Goal: Task Accomplishment & Management: Use online tool/utility

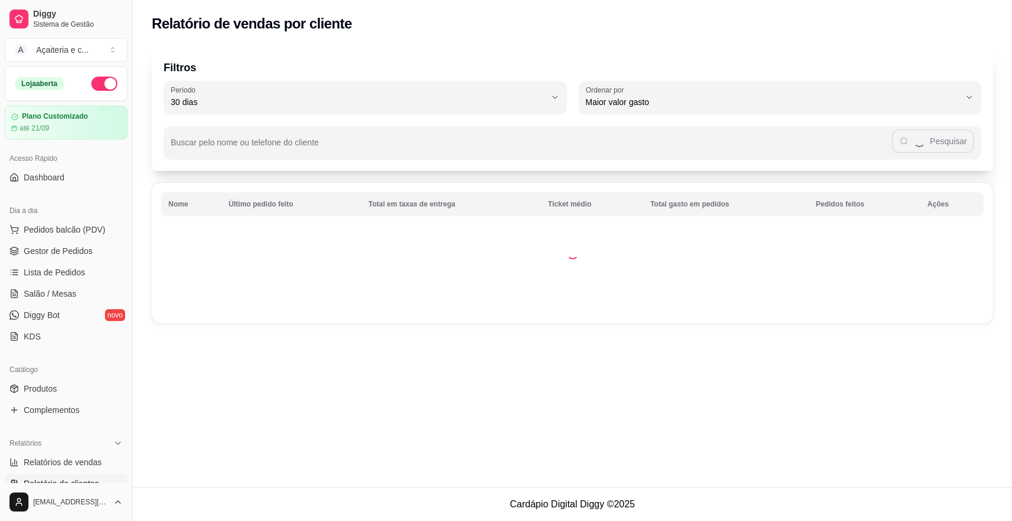
select select "30"
select select "HIGHEST_TOTAL_SPENT_WITH_ORDERS"
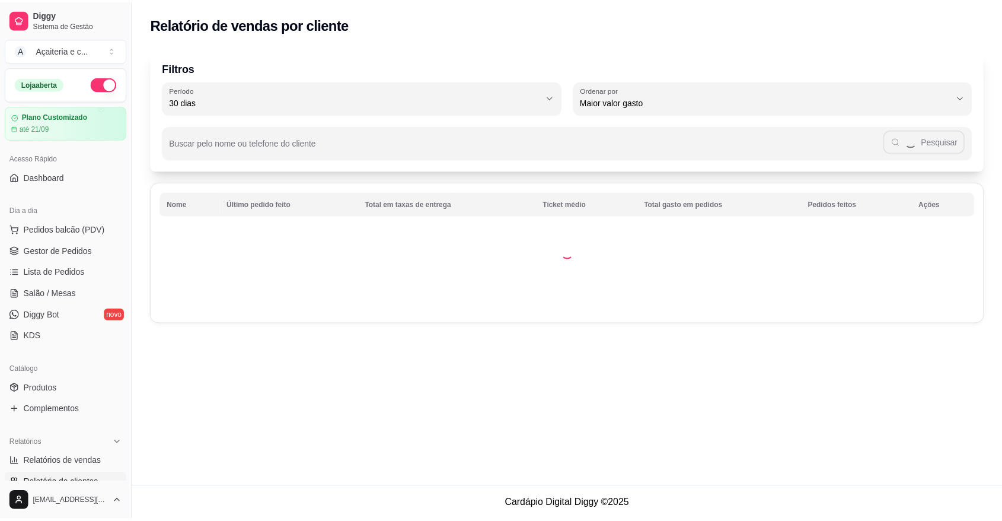
scroll to position [299, 0]
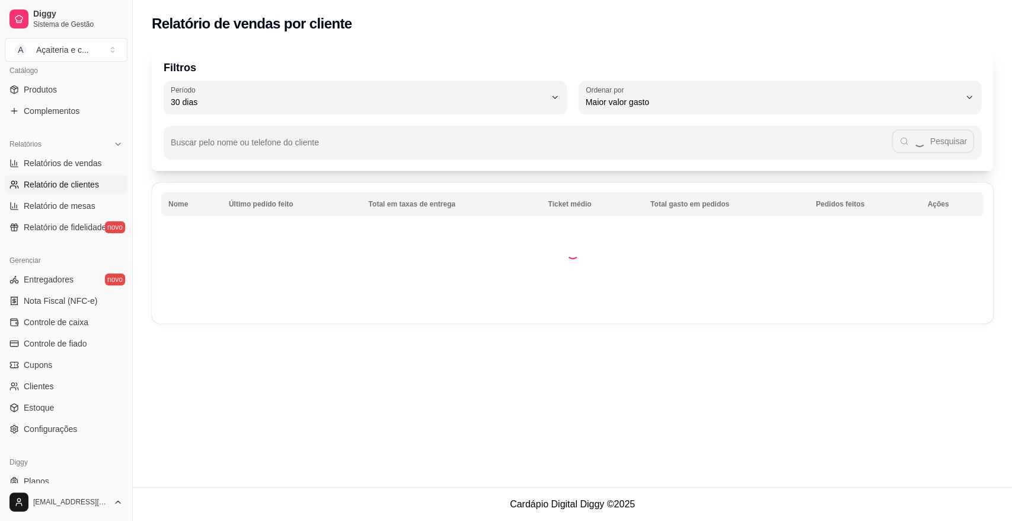
click at [88, 158] on span "Relatórios de vendas" at bounding box center [63, 163] width 78 height 12
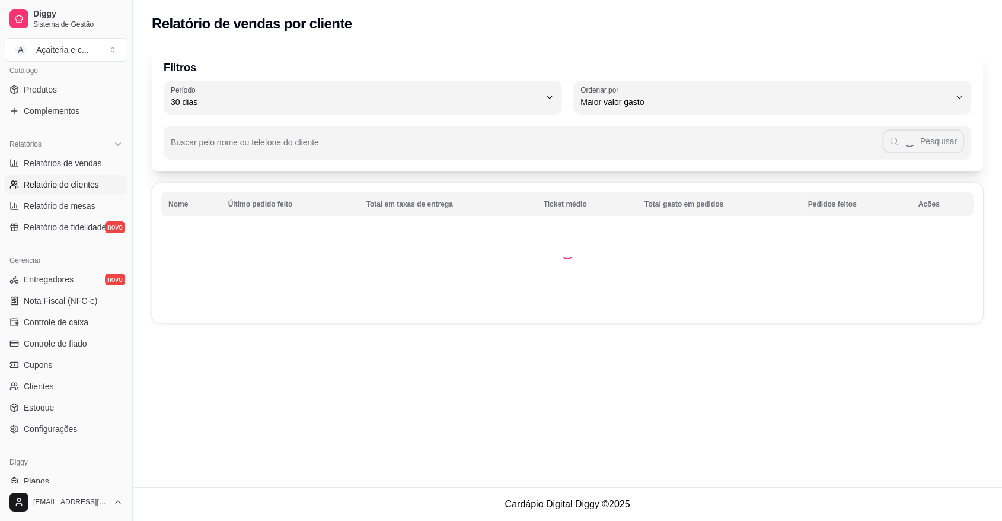
select select "ALL"
select select "0"
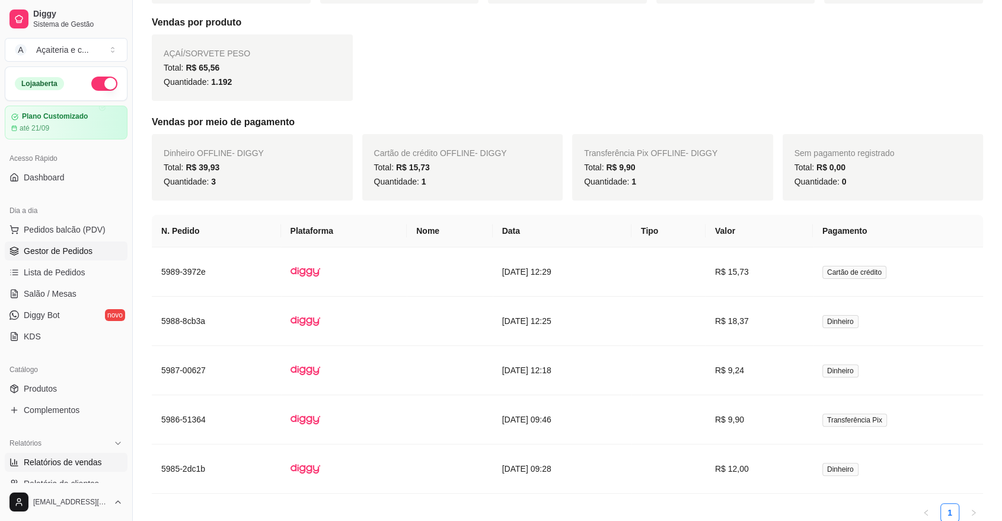
click at [75, 247] on span "Gestor de Pedidos" at bounding box center [58, 251] width 69 height 12
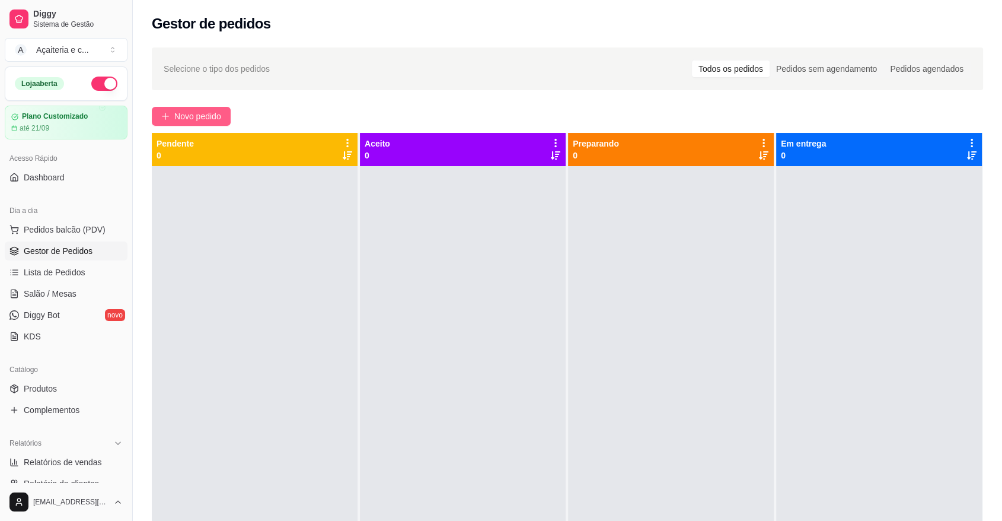
click at [209, 108] on button "Novo pedido" at bounding box center [191, 116] width 79 height 19
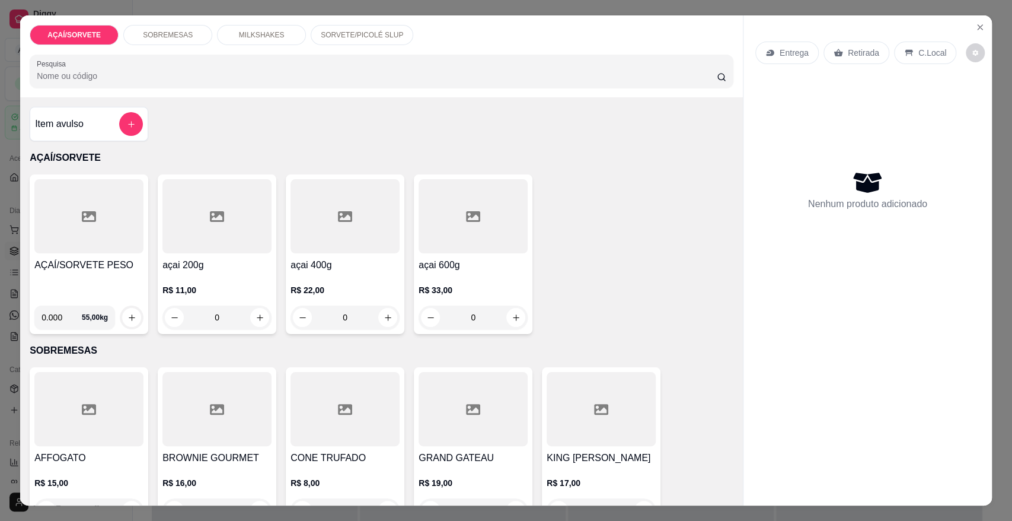
click at [93, 270] on h4 "AÇAÍ/SORVETE PESO" at bounding box center [88, 265] width 109 height 14
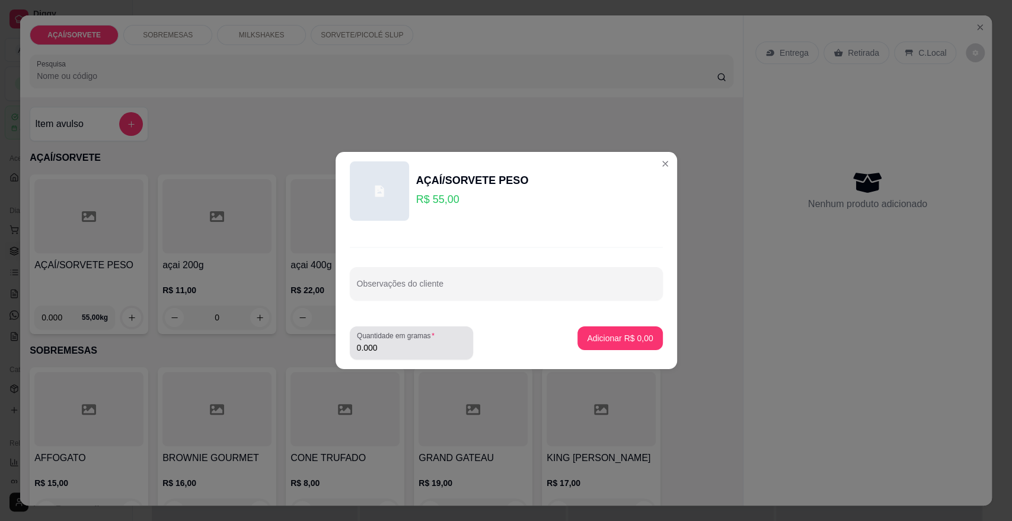
click at [399, 349] on input "0.000" at bounding box center [411, 348] width 109 height 12
click at [408, 345] on input "0.000" at bounding box center [411, 348] width 109 height 12
type input "0.174"
click at [595, 343] on p "Adicionar R$ 9,57" at bounding box center [620, 337] width 64 height 11
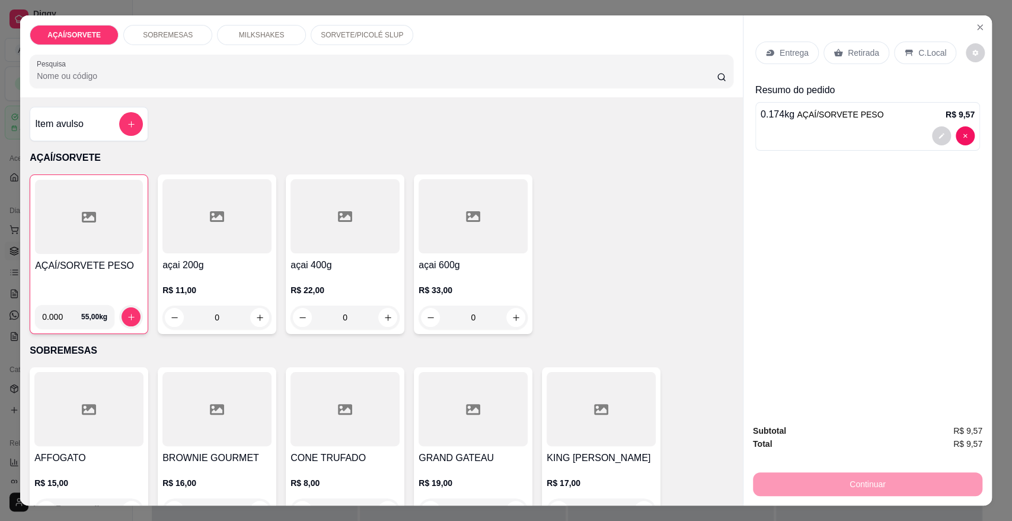
click at [862, 64] on div "Retirada" at bounding box center [857, 53] width 66 height 23
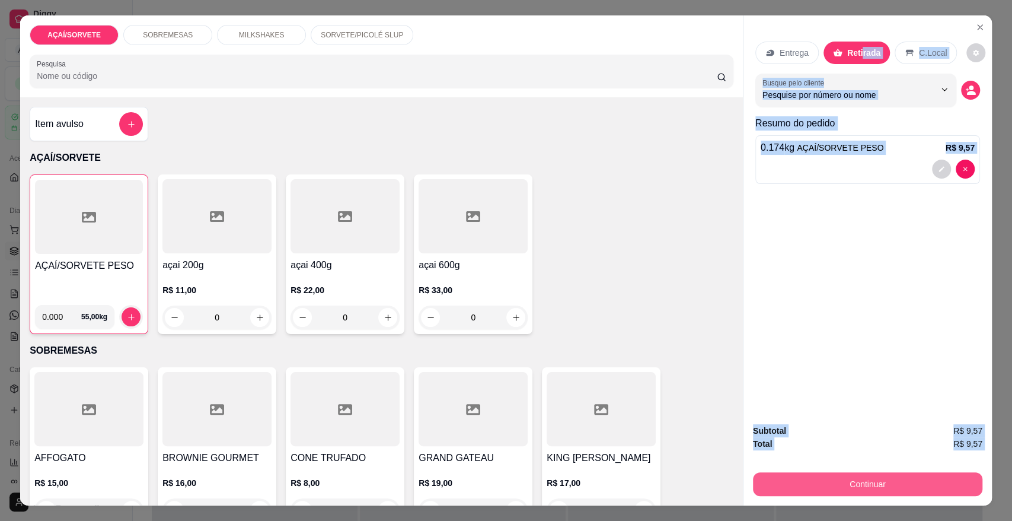
drag, startPoint x: 855, startPoint y: 56, endPoint x: 817, endPoint y: 486, distance: 431.1
click at [817, 486] on div "Entrega Retirada C.Local Busque pelo cliente Resumo do pedido 0.174 kg AÇAÍ/SOR…" at bounding box center [867, 259] width 249 height 489
click at [817, 486] on button "Continuar" at bounding box center [868, 483] width 222 height 23
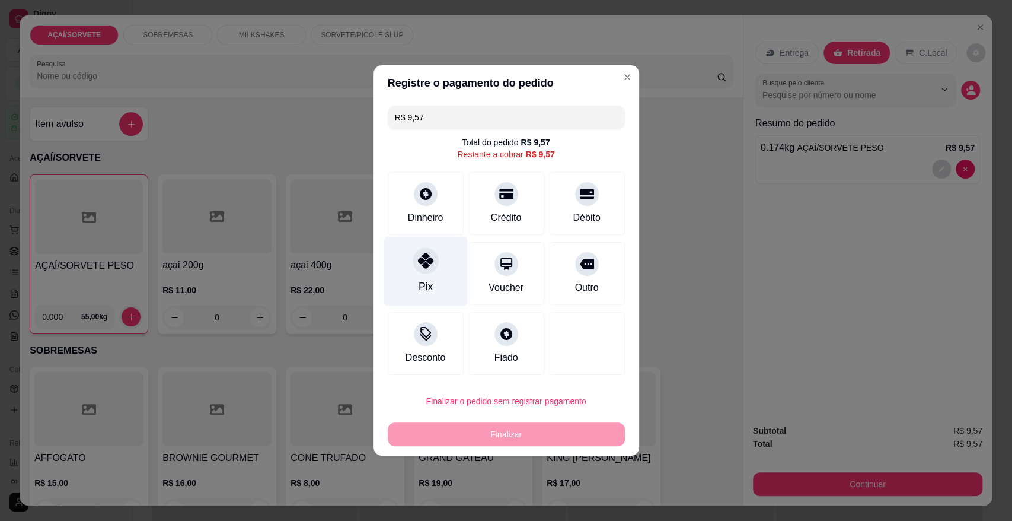
click at [395, 254] on div "Pix" at bounding box center [426, 271] width 84 height 69
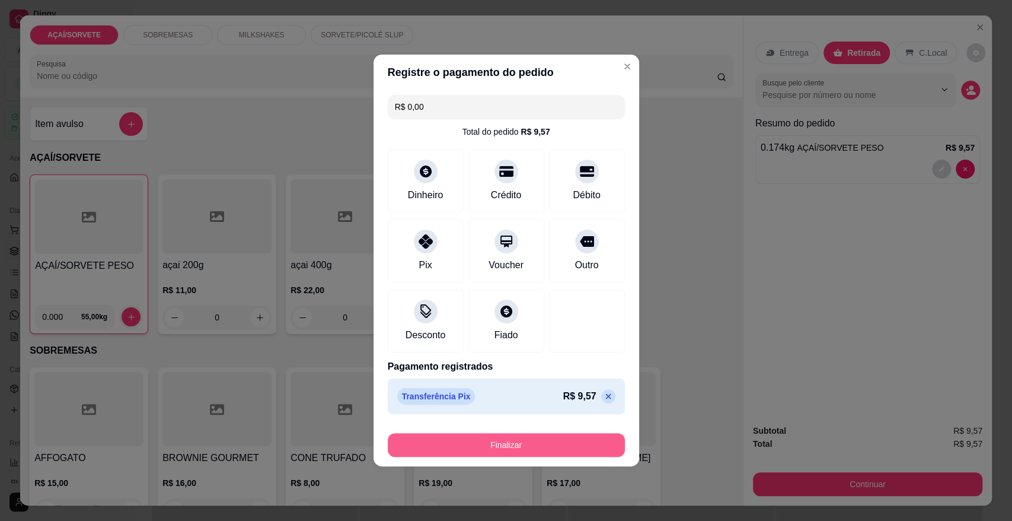
drag, startPoint x: 540, startPoint y: 431, endPoint x: 544, endPoint y: 444, distance: 13.5
click at [544, 444] on div "Finalizar" at bounding box center [506, 442] width 237 height 28
click at [544, 444] on button "Finalizar" at bounding box center [506, 445] width 237 height 24
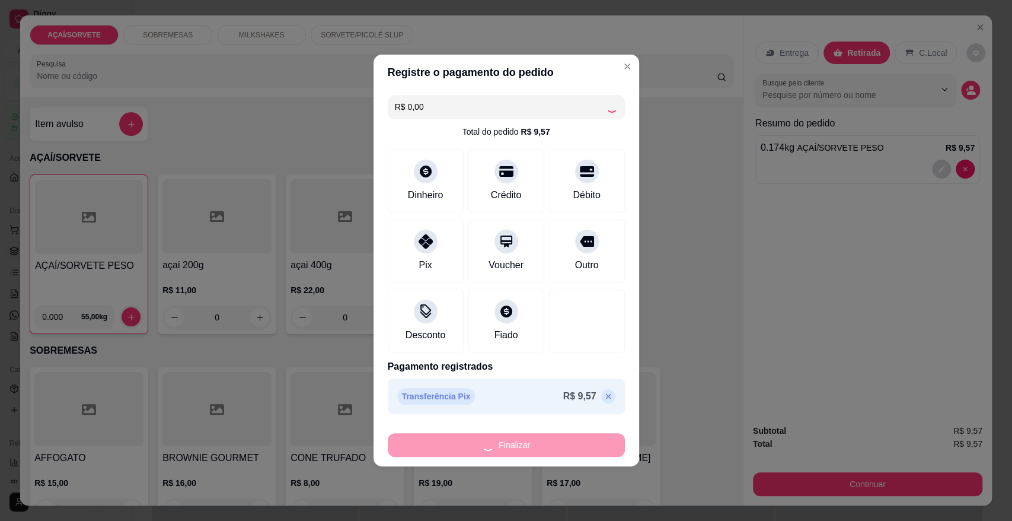
type input "-R$ 9,57"
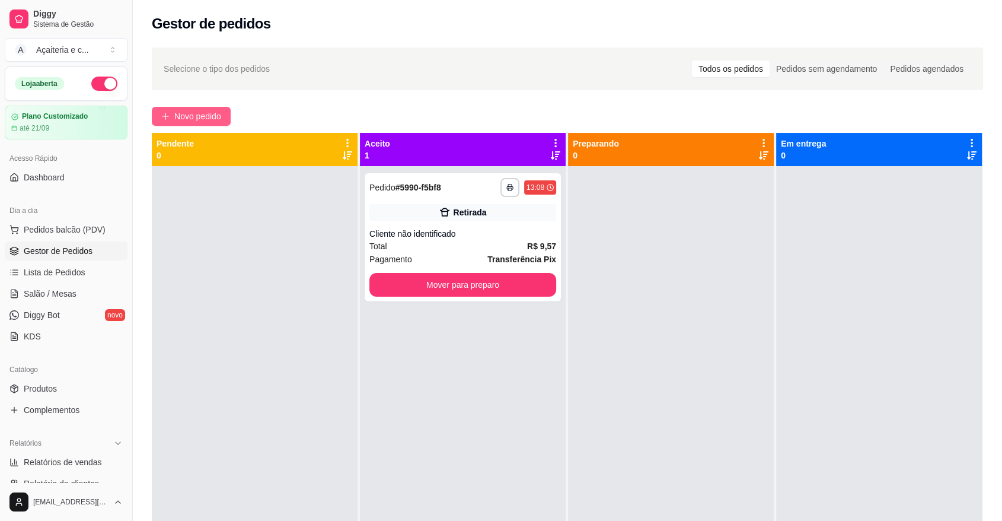
click at [195, 114] on span "Novo pedido" at bounding box center [197, 116] width 47 height 13
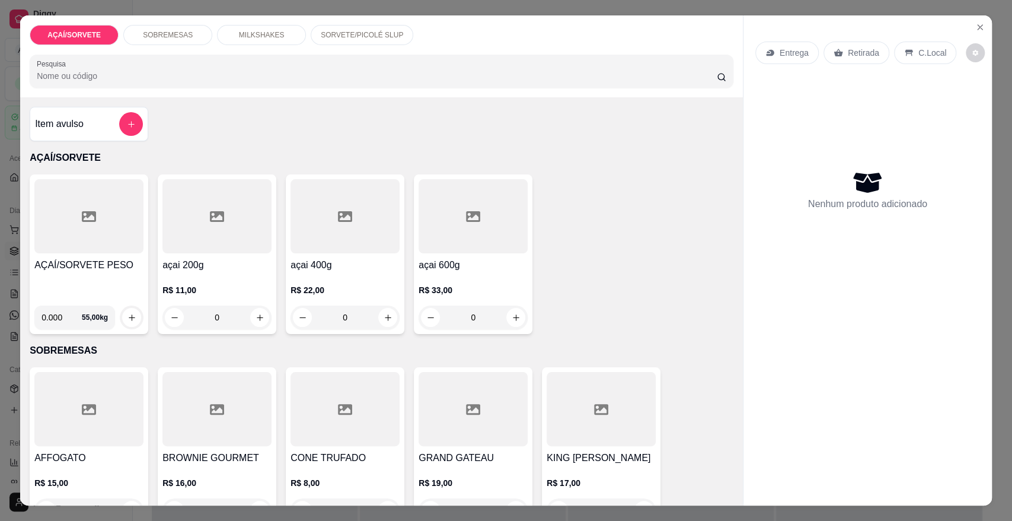
click at [76, 279] on div "AÇAÍ/SORVETE PESO" at bounding box center [88, 277] width 109 height 38
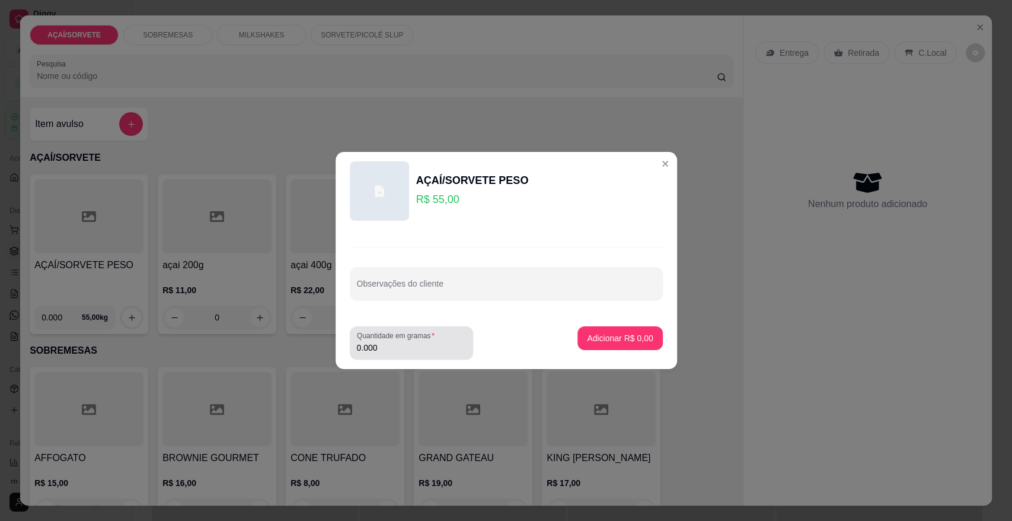
click at [408, 350] on input "0.000" at bounding box center [411, 348] width 109 height 12
type input "0.244"
click at [629, 332] on button "Adicionar R$ 13,42" at bounding box center [618, 338] width 87 height 23
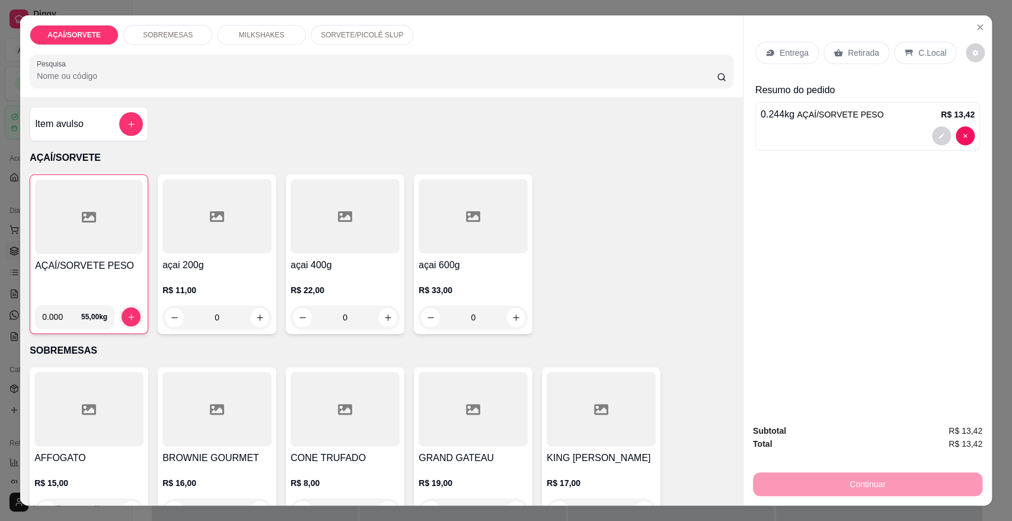
click at [859, 58] on p "Retirada" at bounding box center [863, 53] width 31 height 12
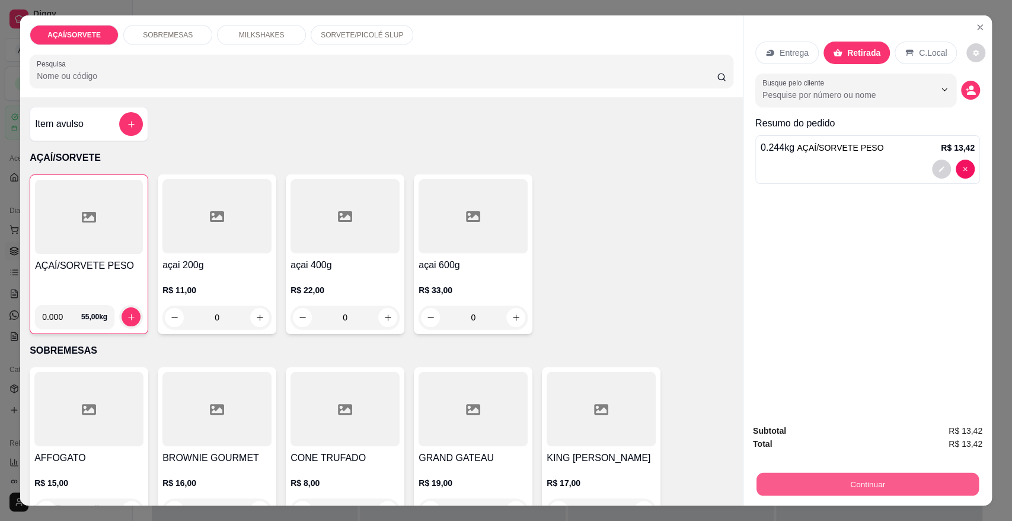
click at [788, 484] on button "Continuar" at bounding box center [868, 483] width 222 height 23
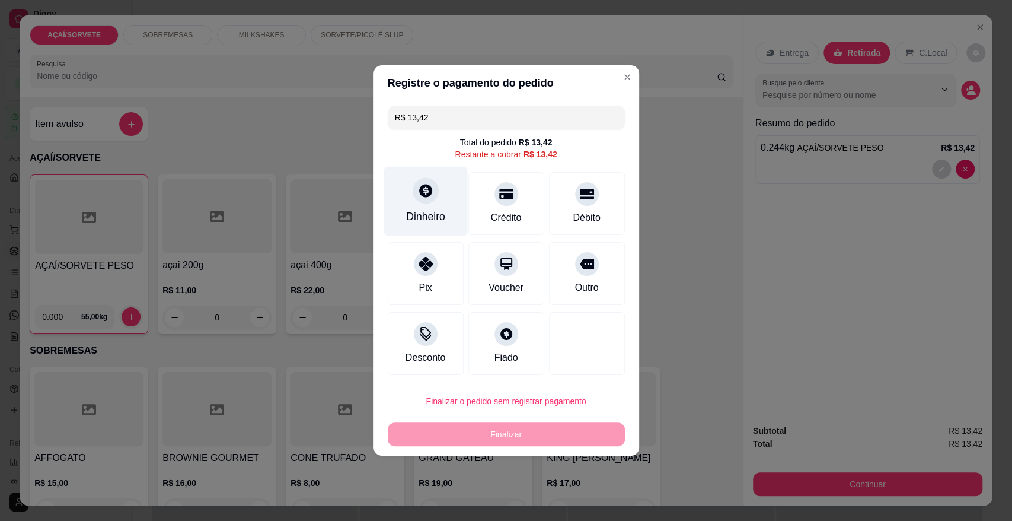
click at [409, 200] on div "Dinheiro" at bounding box center [426, 201] width 84 height 69
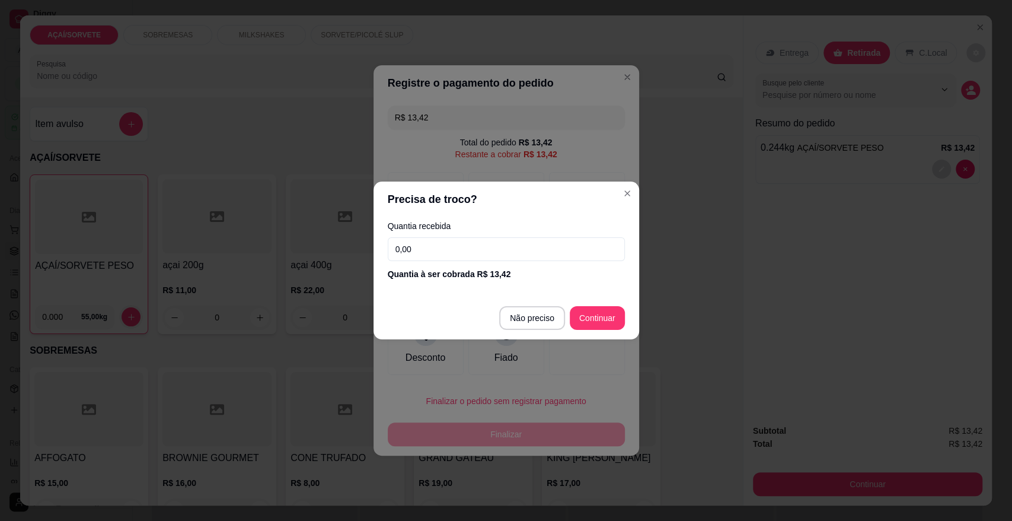
click at [487, 249] on input "0,00" at bounding box center [506, 249] width 237 height 24
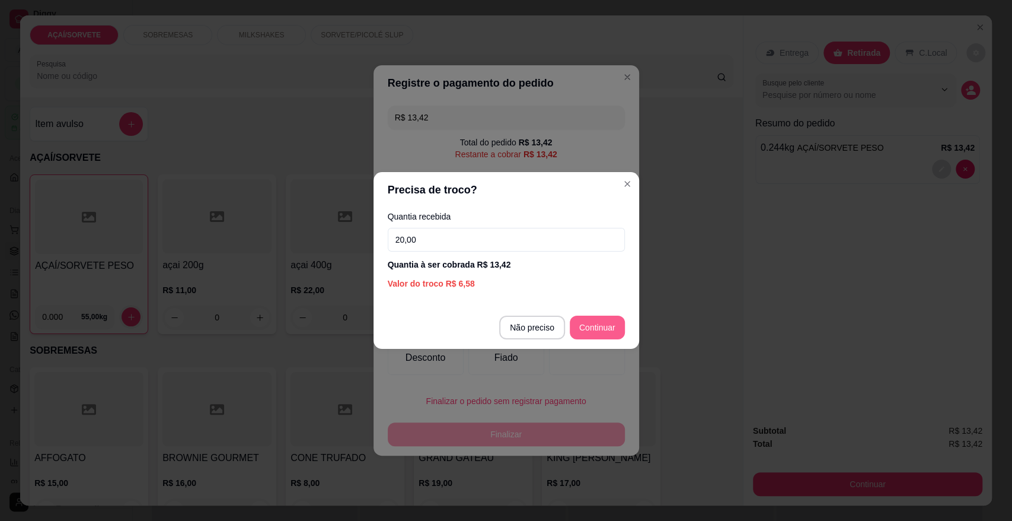
type input "20,00"
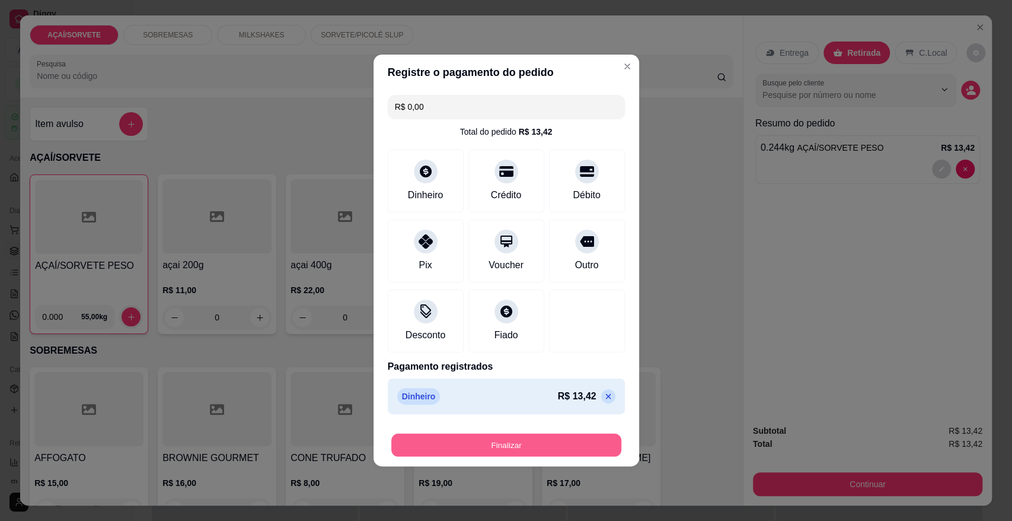
click at [550, 447] on button "Finalizar" at bounding box center [506, 445] width 230 height 23
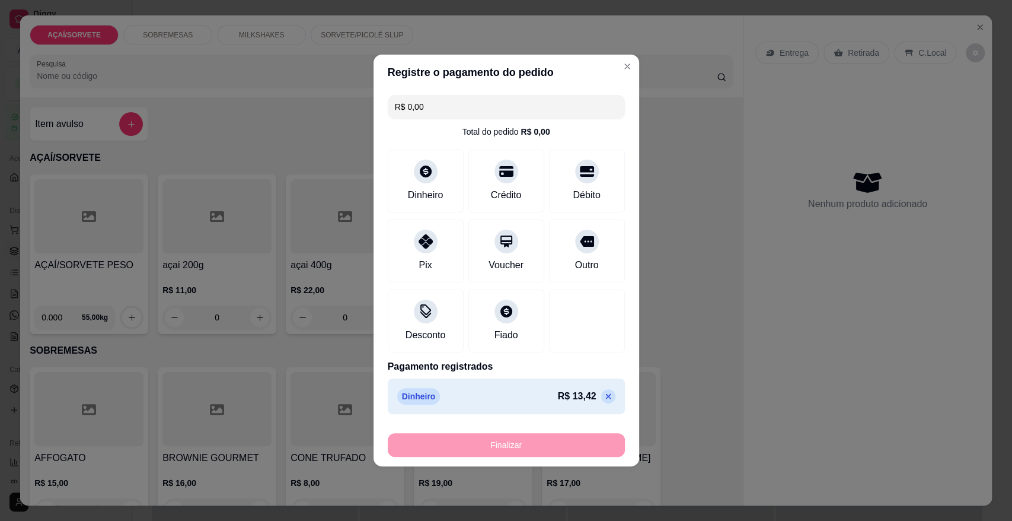
type input "-R$ 13,42"
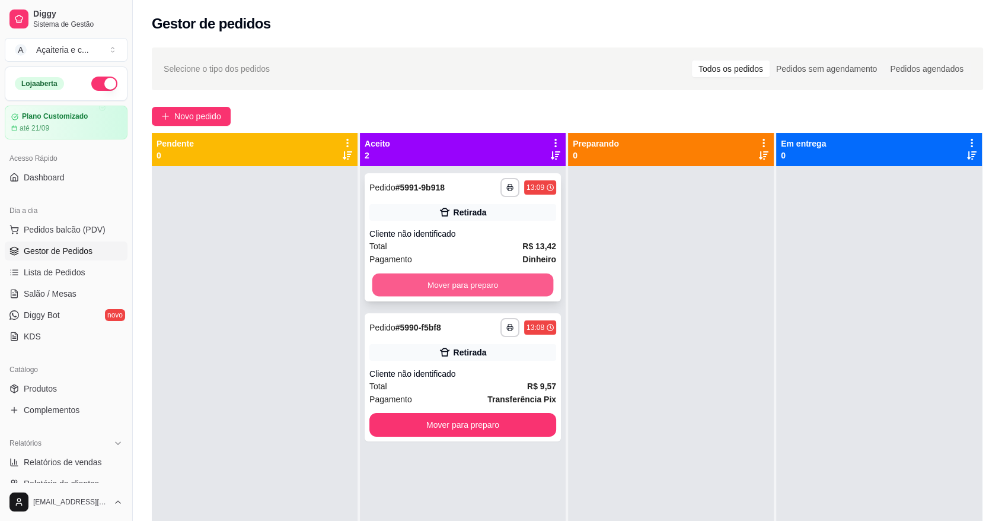
click at [506, 278] on button "Mover para preparo" at bounding box center [462, 284] width 181 height 23
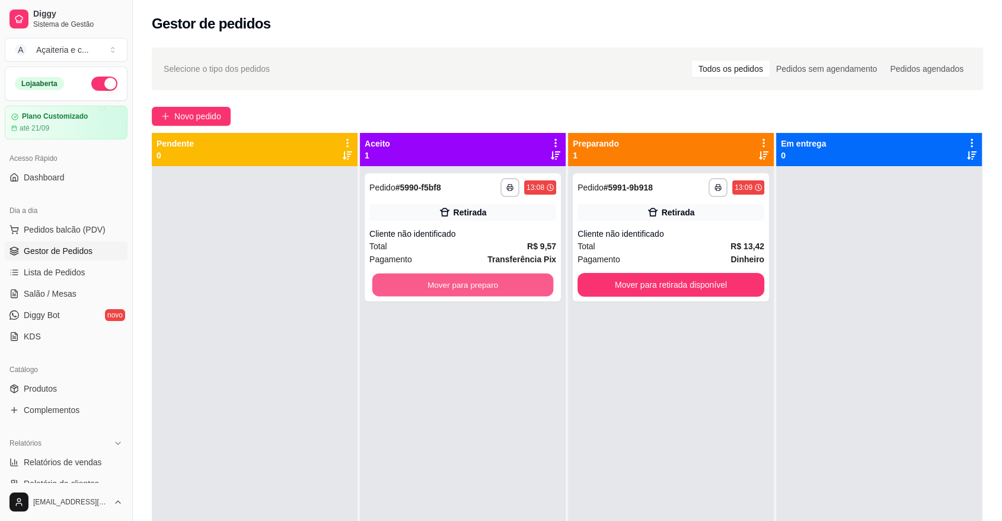
click at [506, 278] on button "Mover para preparo" at bounding box center [462, 284] width 181 height 23
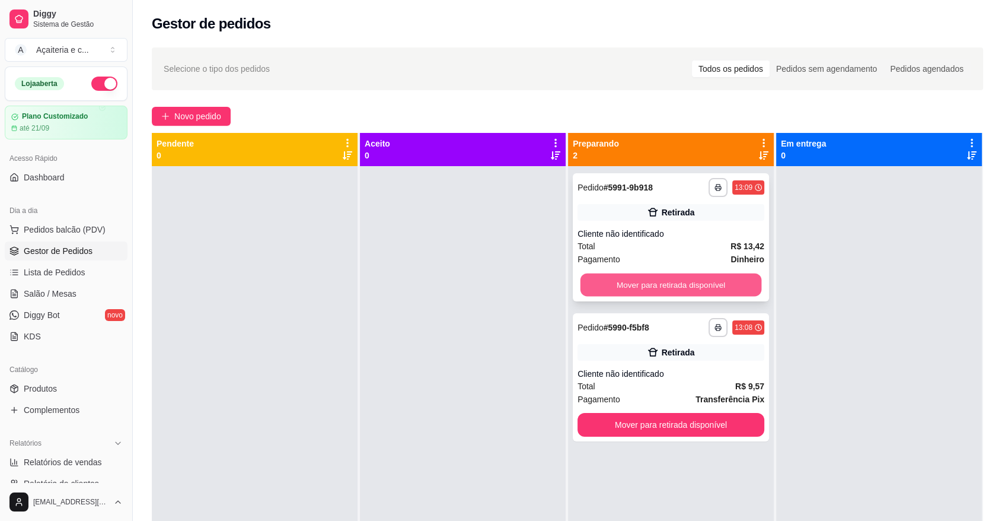
click at [638, 291] on button "Mover para retirada disponível" at bounding box center [671, 284] width 181 height 23
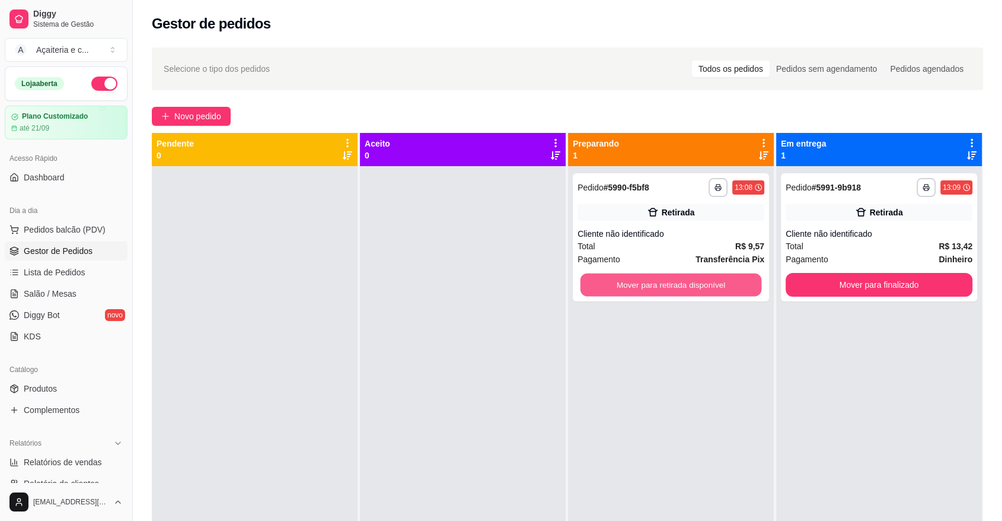
click at [638, 291] on button "Mover para retirada disponível" at bounding box center [671, 284] width 181 height 23
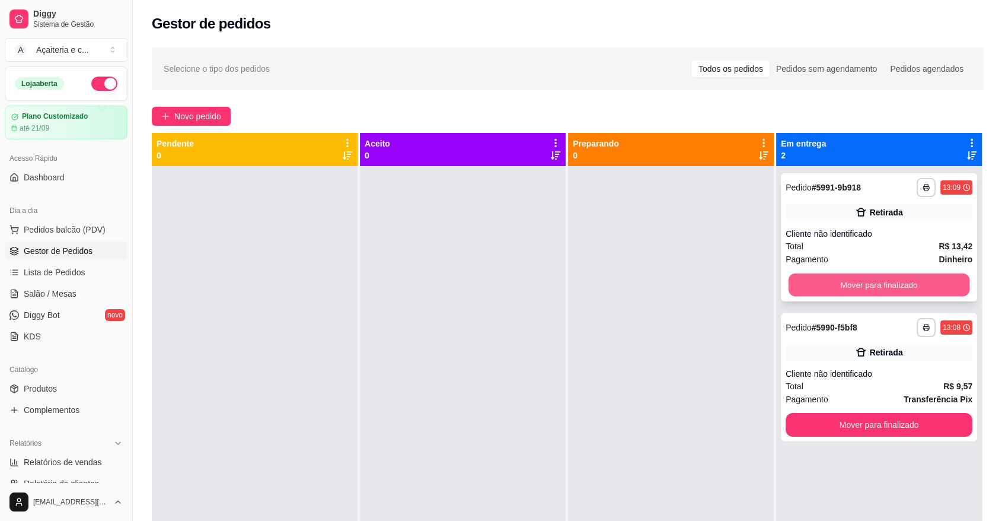
click at [824, 289] on button "Mover para finalizado" at bounding box center [879, 284] width 181 height 23
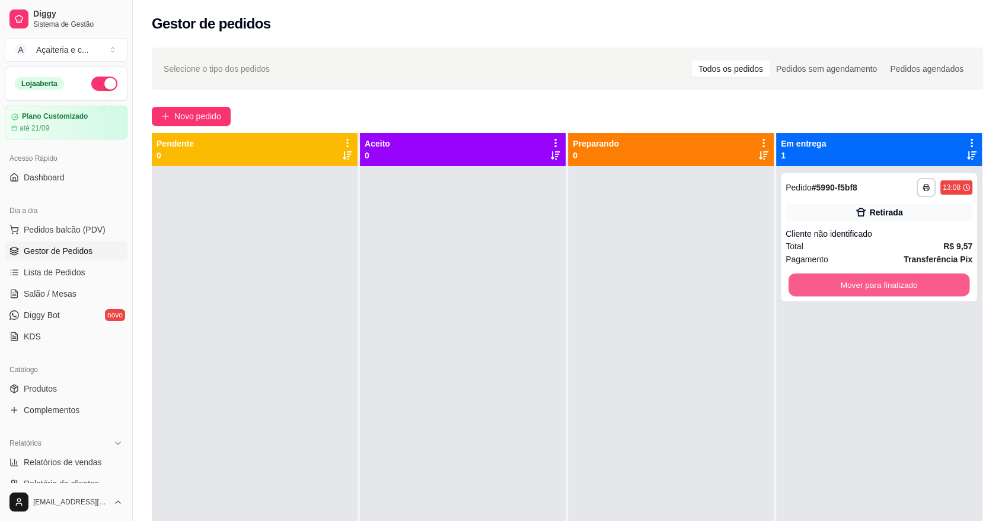
click at [824, 289] on button "Mover para finalizado" at bounding box center [879, 284] width 181 height 23
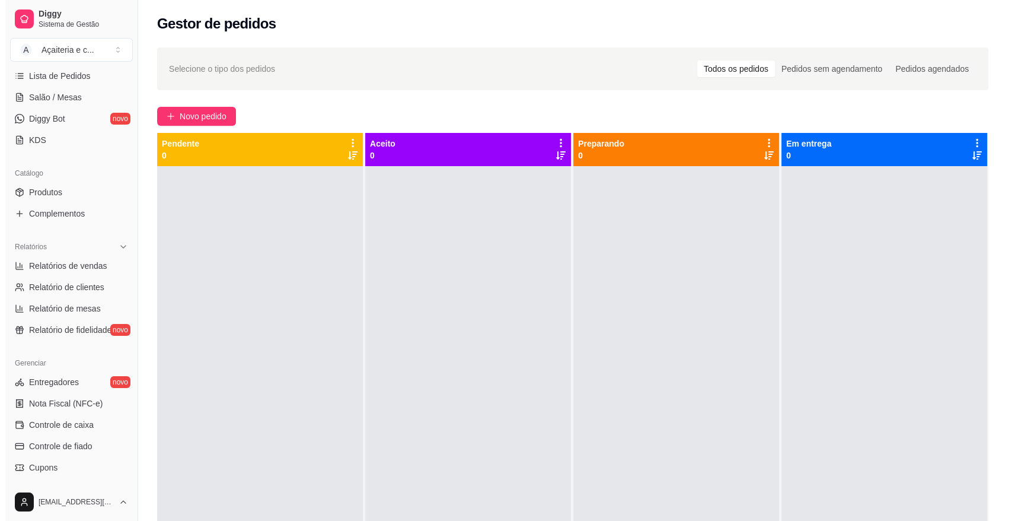
scroll to position [209, 0]
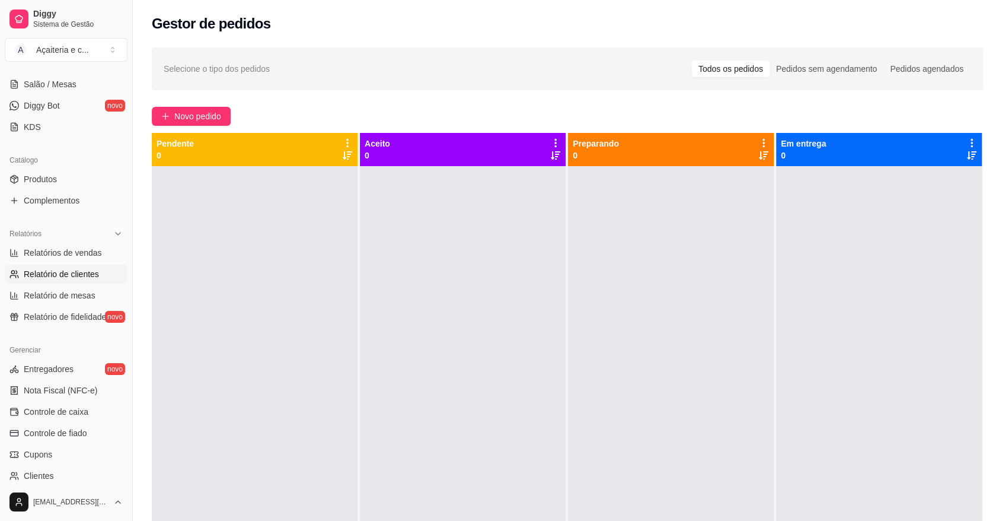
click at [66, 277] on span "Relatório de clientes" at bounding box center [61, 274] width 75 height 12
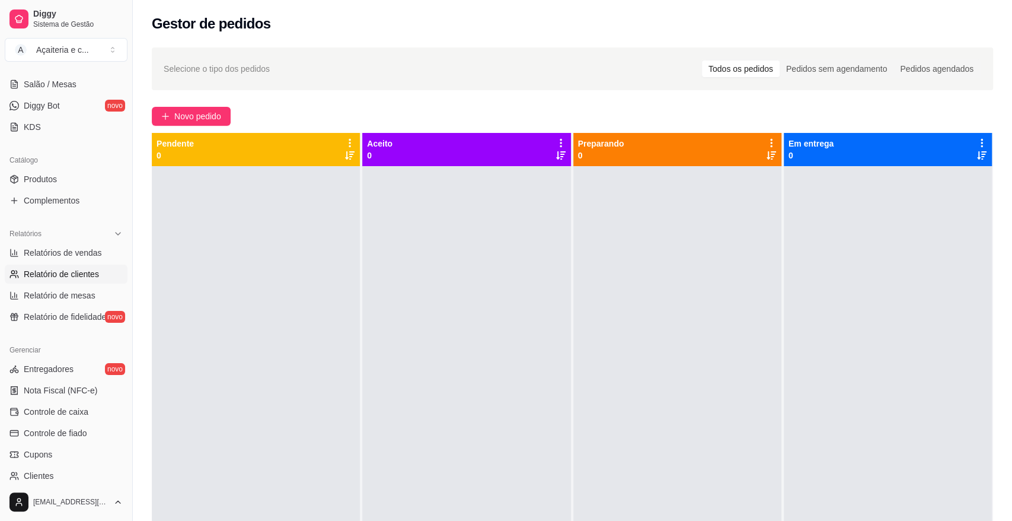
select select "30"
select select "HIGHEST_TOTAL_SPENT_WITH_ORDERS"
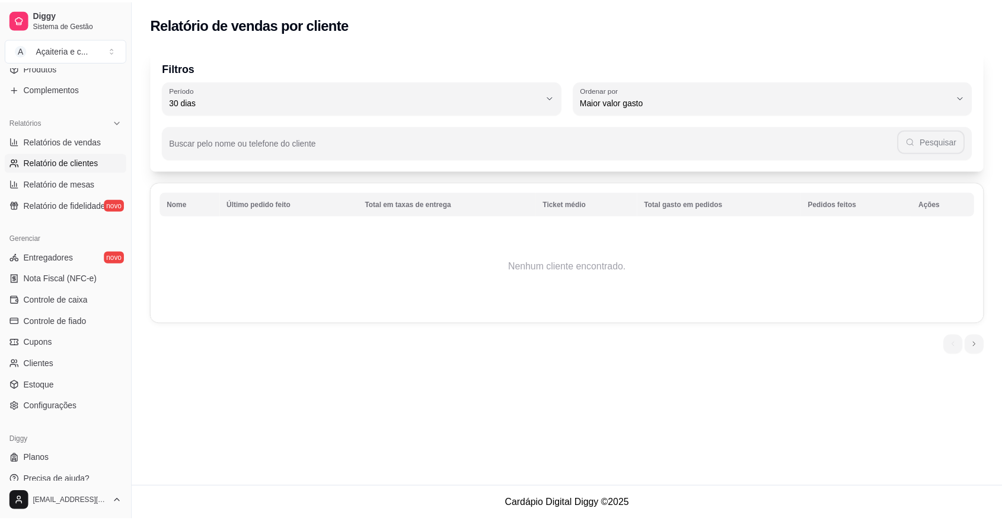
scroll to position [332, 0]
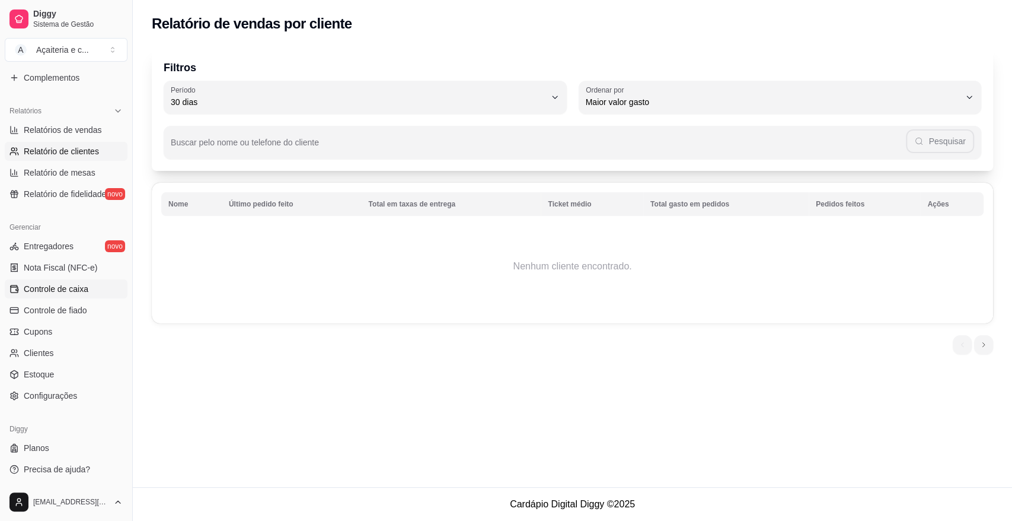
click at [85, 288] on span "Controle de caixa" at bounding box center [56, 289] width 65 height 12
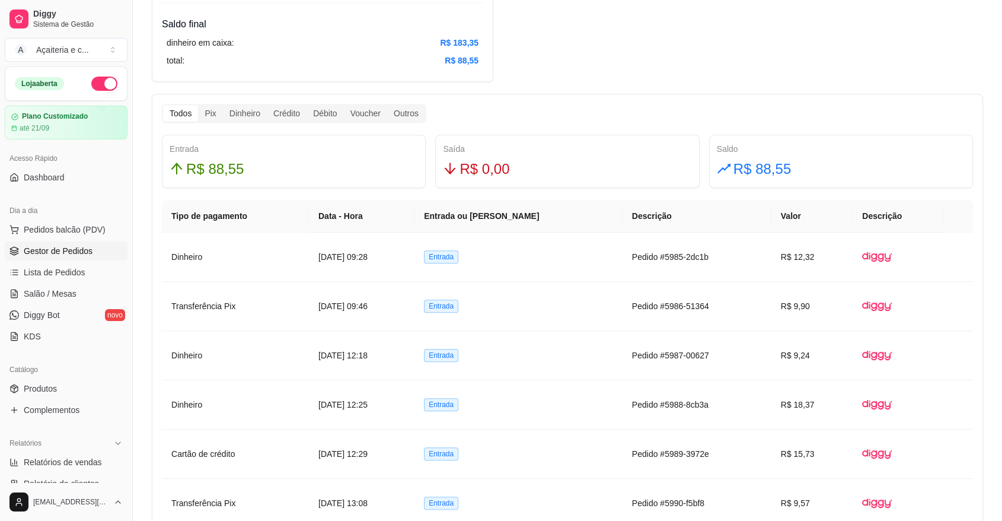
click at [55, 254] on span "Gestor de Pedidos" at bounding box center [58, 251] width 69 height 12
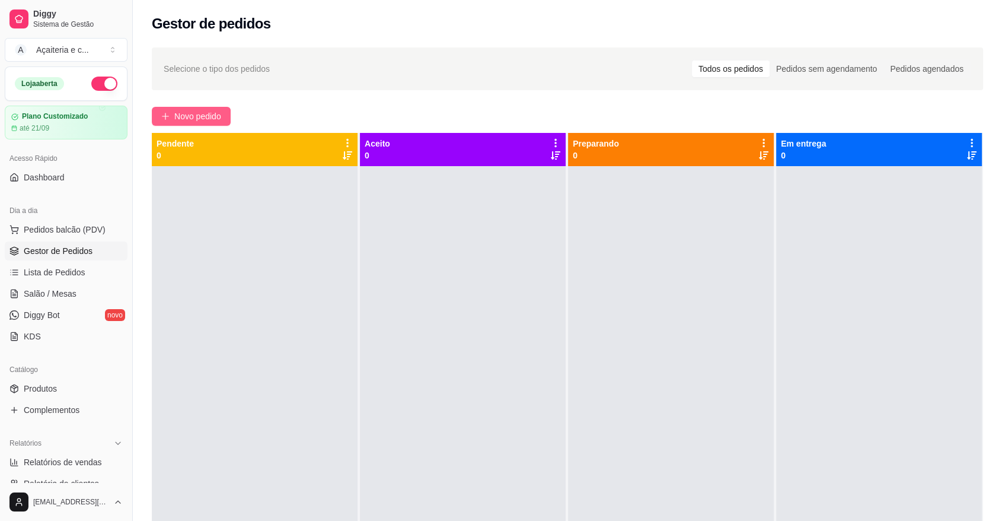
click at [187, 107] on button "Novo pedido" at bounding box center [191, 116] width 79 height 19
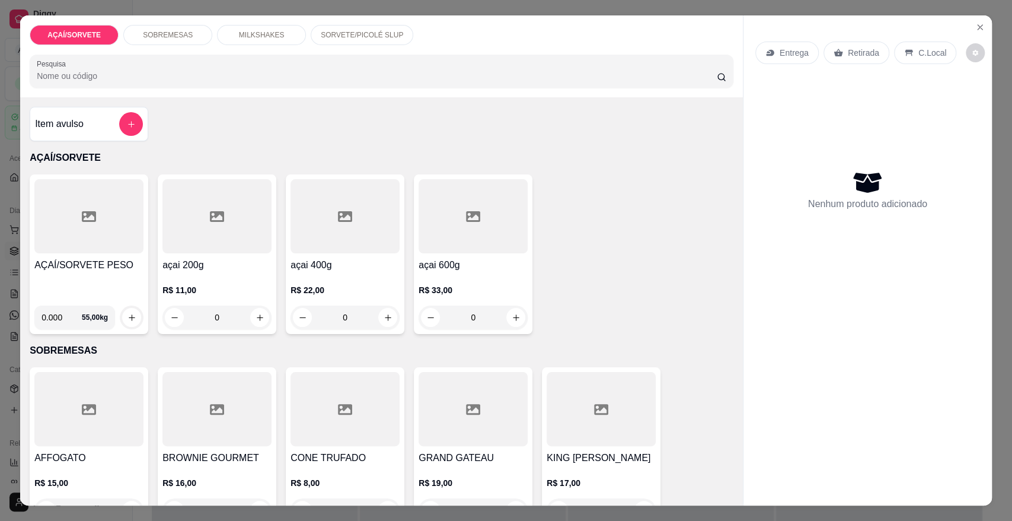
click at [361, 33] on p "SORVETE/PICOLÉ SLUP" at bounding box center [362, 34] width 82 height 9
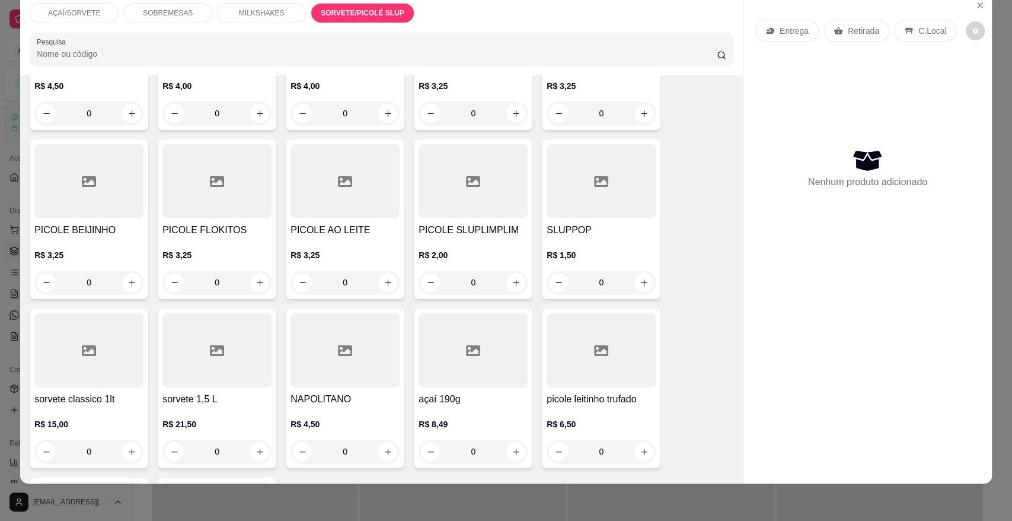
scroll to position [1852, 0]
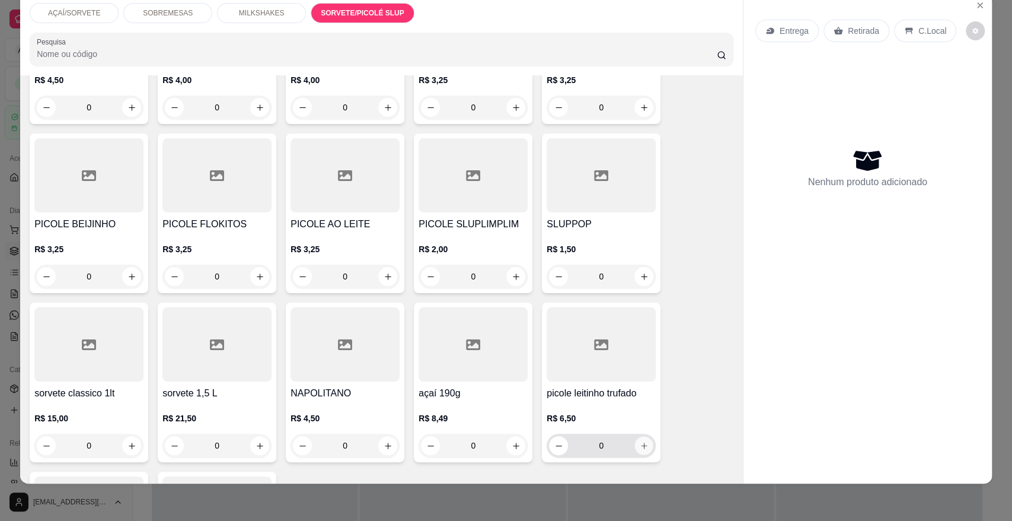
click at [641, 441] on icon "increase-product-quantity" at bounding box center [644, 445] width 9 height 9
type input "1"
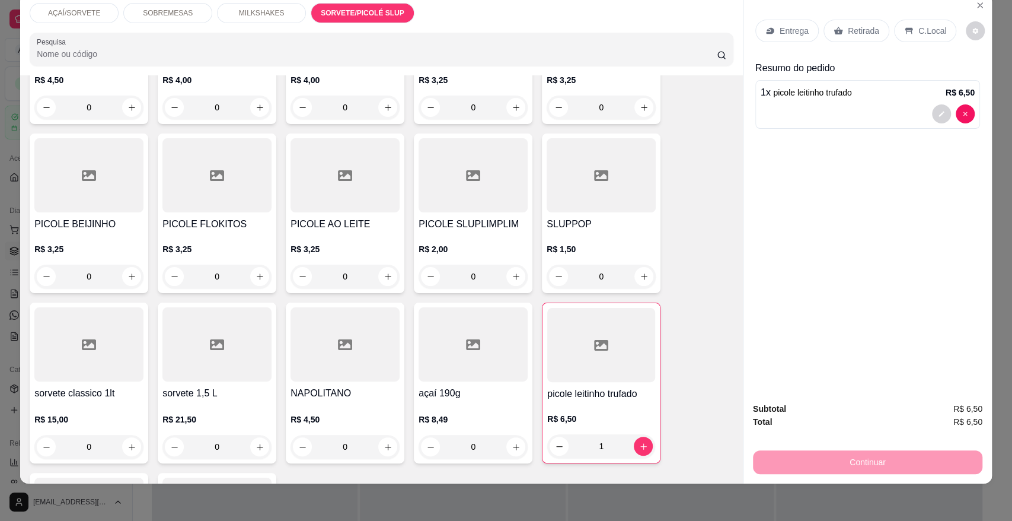
click at [848, 25] on p "Retirada" at bounding box center [863, 31] width 31 height 12
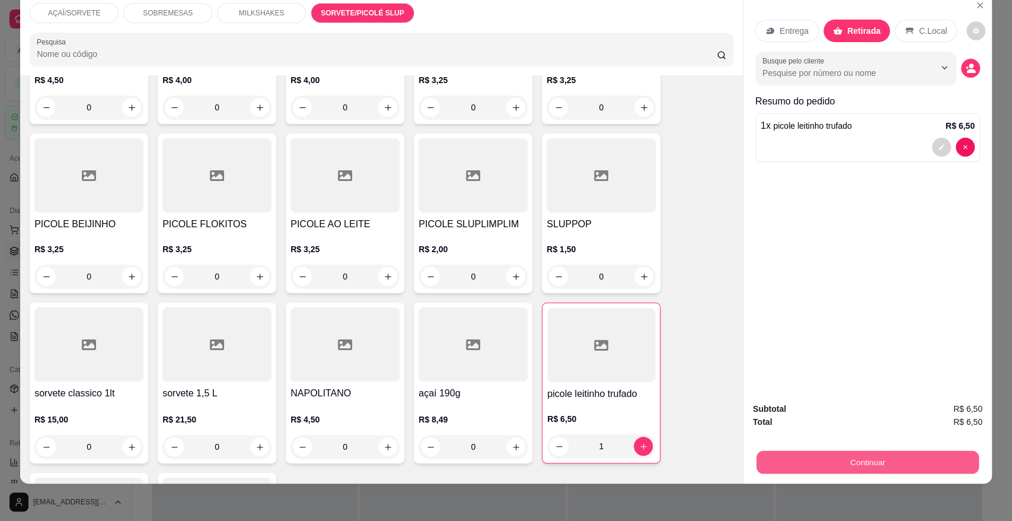
click at [808, 460] on button "Continuar" at bounding box center [868, 461] width 222 height 23
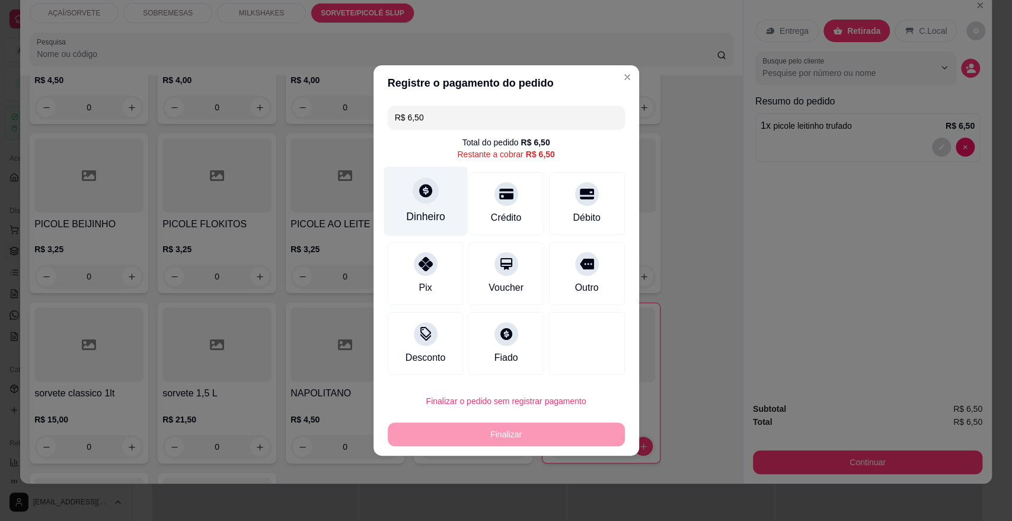
click at [408, 214] on div "Dinheiro" at bounding box center [425, 216] width 39 height 15
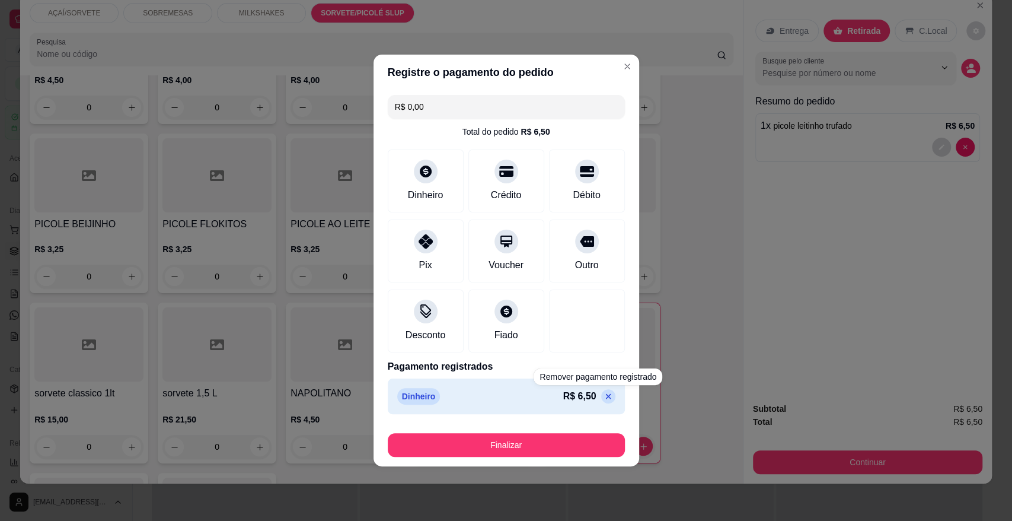
click at [604, 396] on icon at bounding box center [608, 395] width 9 height 9
type input "R$ 6,50"
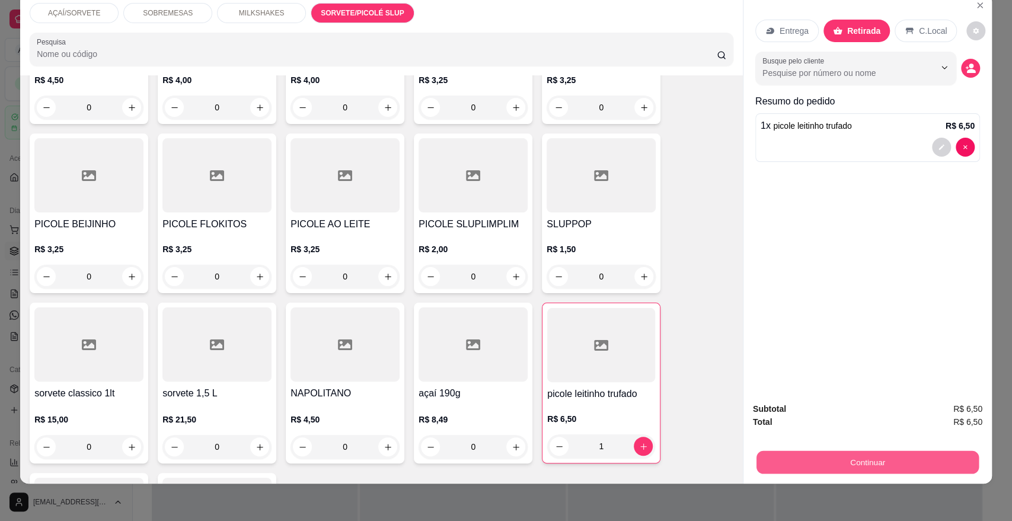
click at [762, 464] on button "Continuar" at bounding box center [868, 461] width 222 height 23
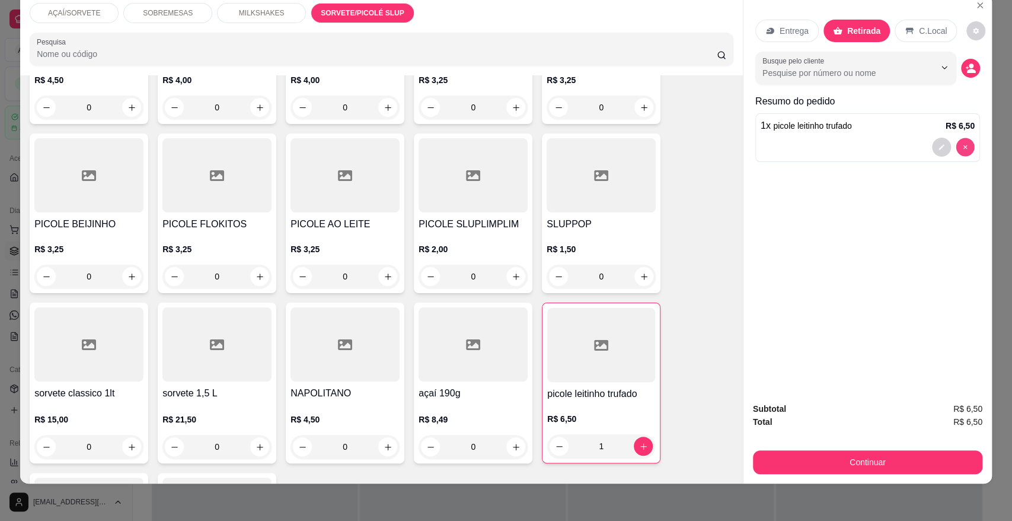
type input "0"
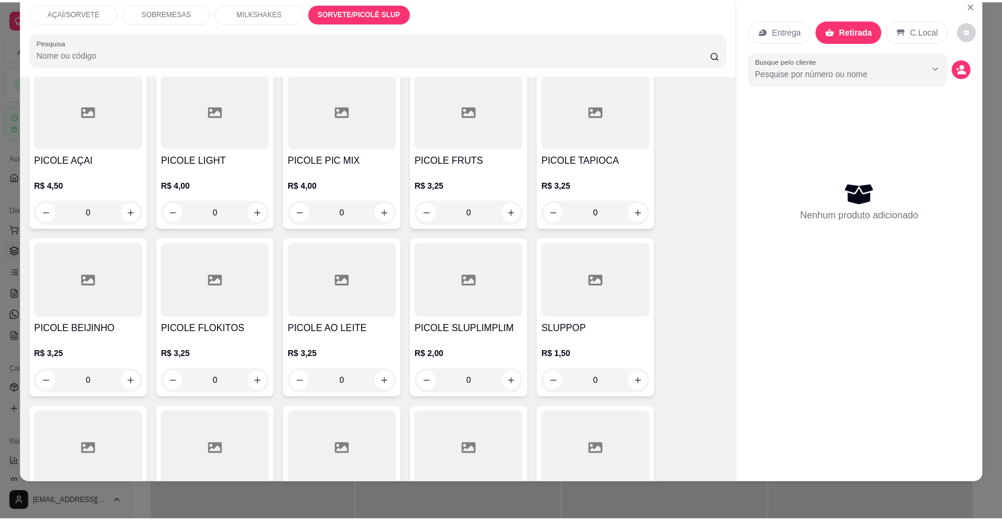
scroll to position [1750, 0]
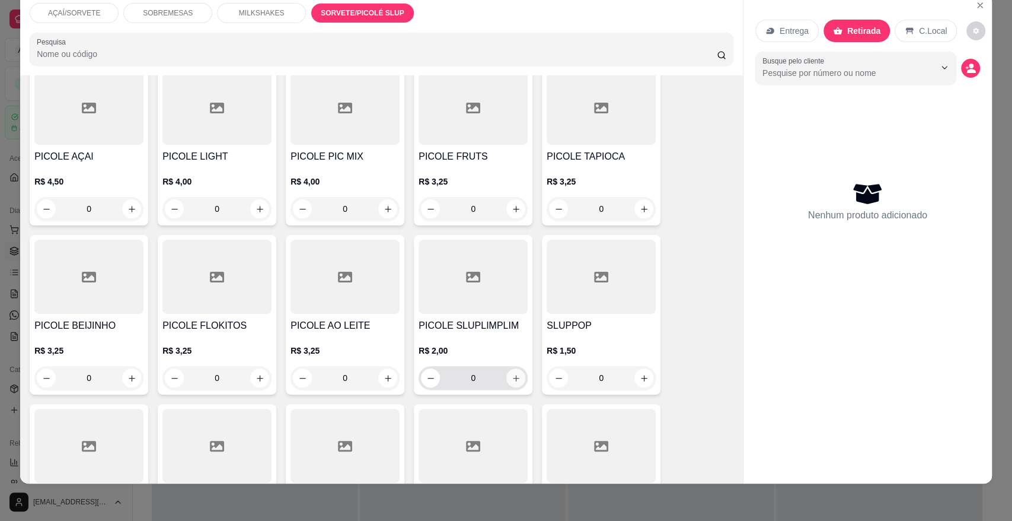
click at [516, 368] on button "increase-product-quantity" at bounding box center [515, 377] width 19 height 19
type input "1"
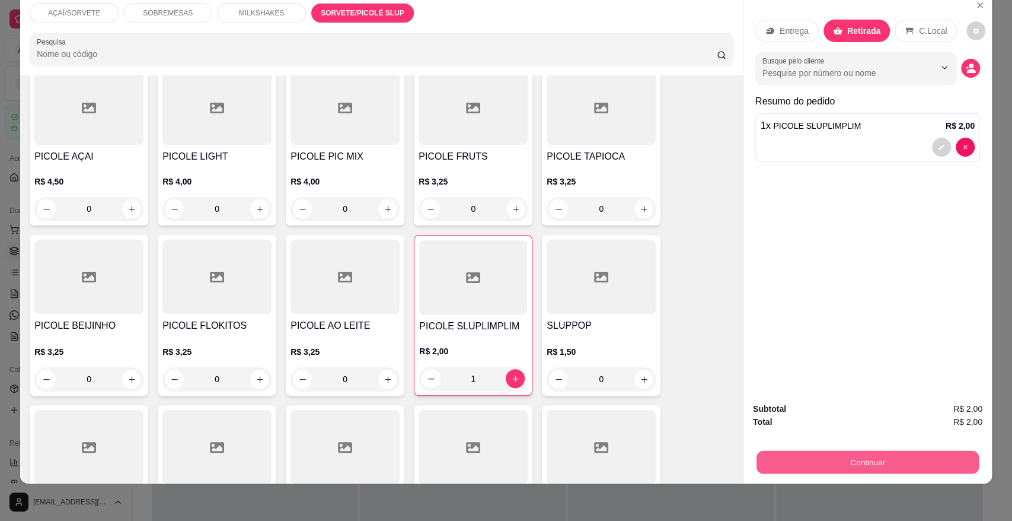
click at [811, 457] on button "Continuar" at bounding box center [868, 461] width 222 height 23
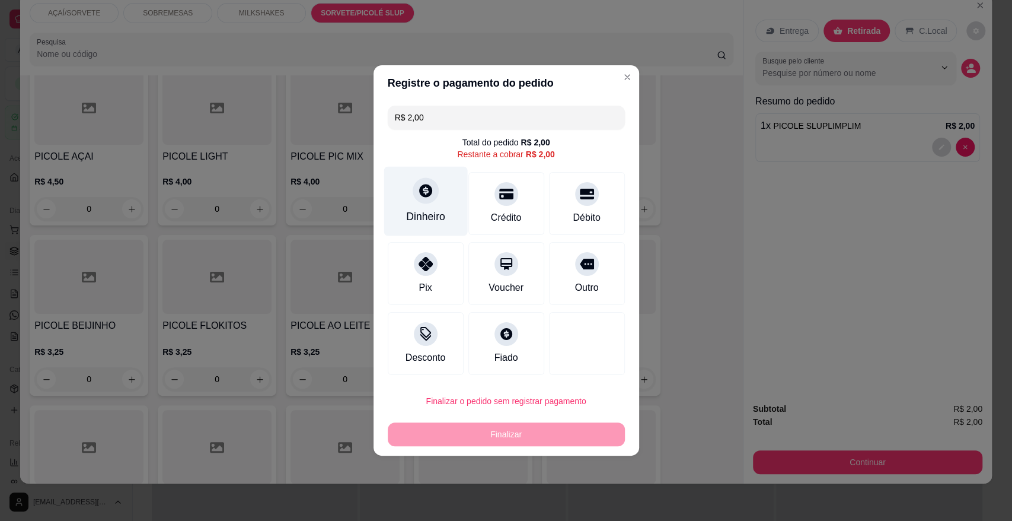
click at [429, 211] on div "Dinheiro" at bounding box center [425, 216] width 39 height 15
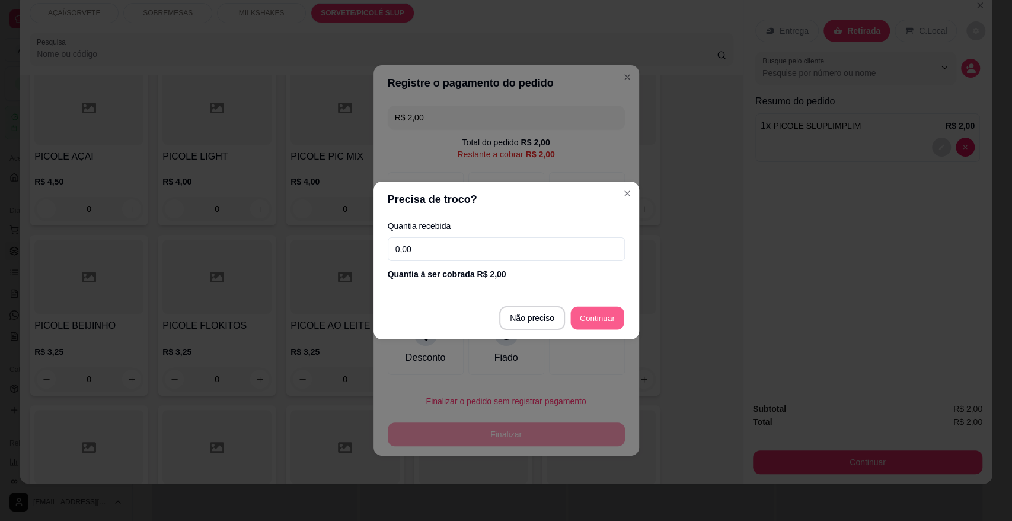
type input "R$ 0,00"
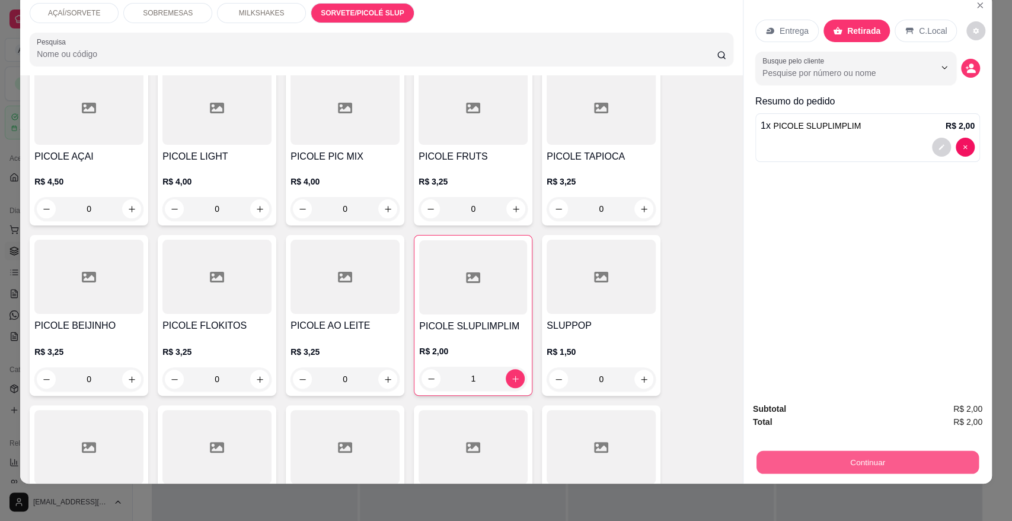
click at [796, 473] on div "Continuar" at bounding box center [868, 460] width 230 height 27
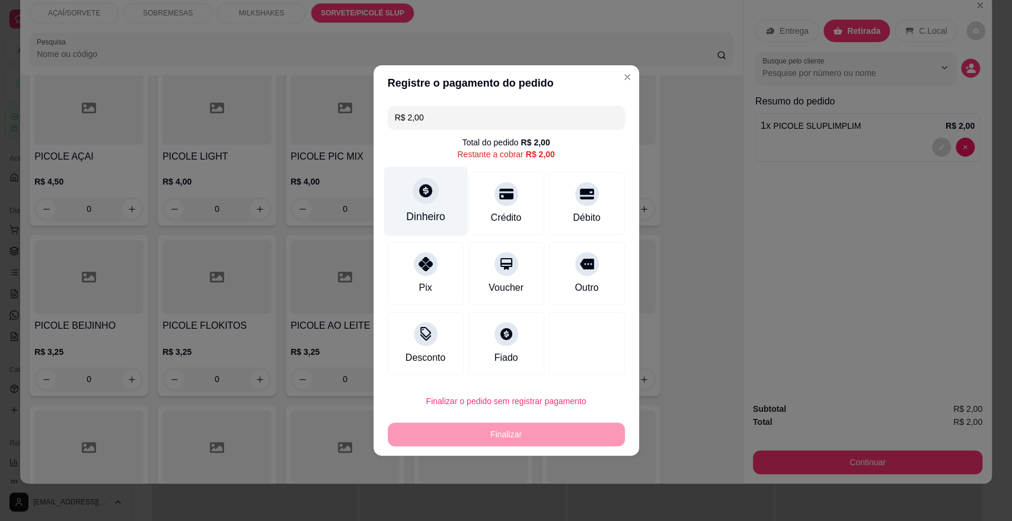
click at [429, 212] on div "Dinheiro" at bounding box center [425, 216] width 39 height 15
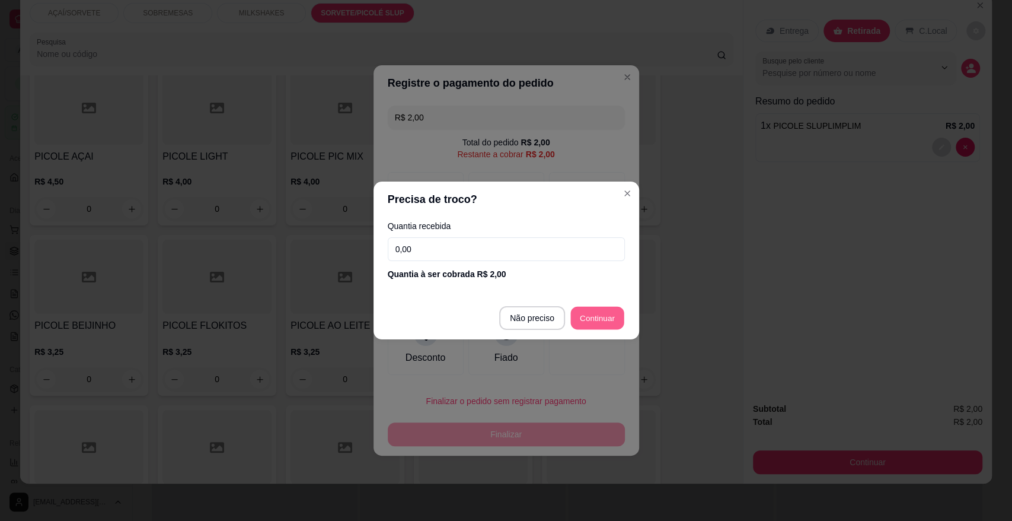
type input "R$ 0,00"
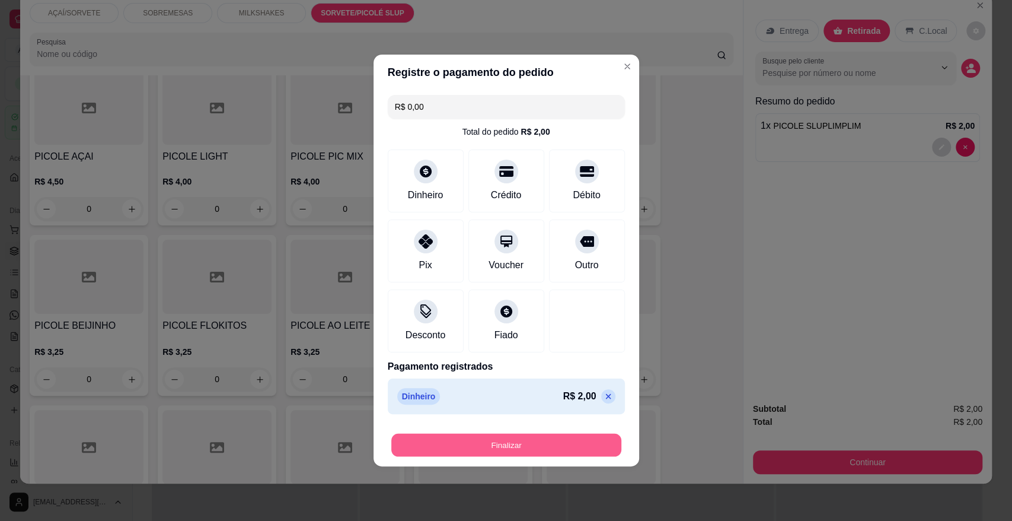
click at [555, 449] on button "Finalizar" at bounding box center [506, 445] width 230 height 23
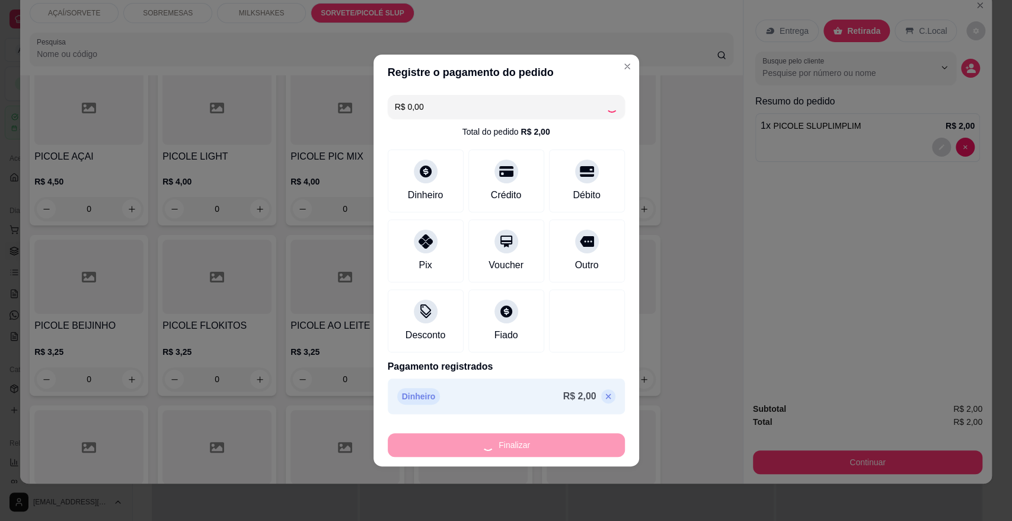
type input "0"
type input "-R$ 2,00"
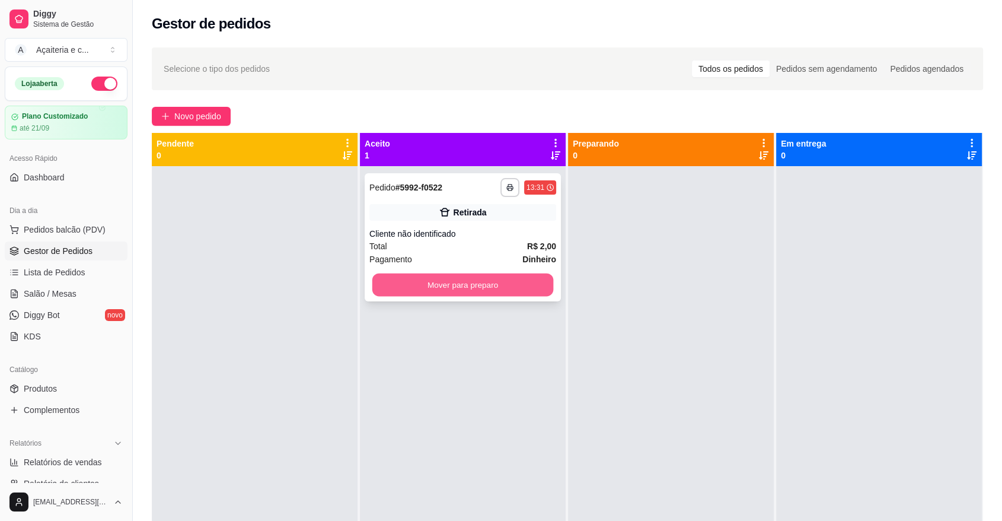
click at [517, 273] on button "Mover para preparo" at bounding box center [462, 284] width 181 height 23
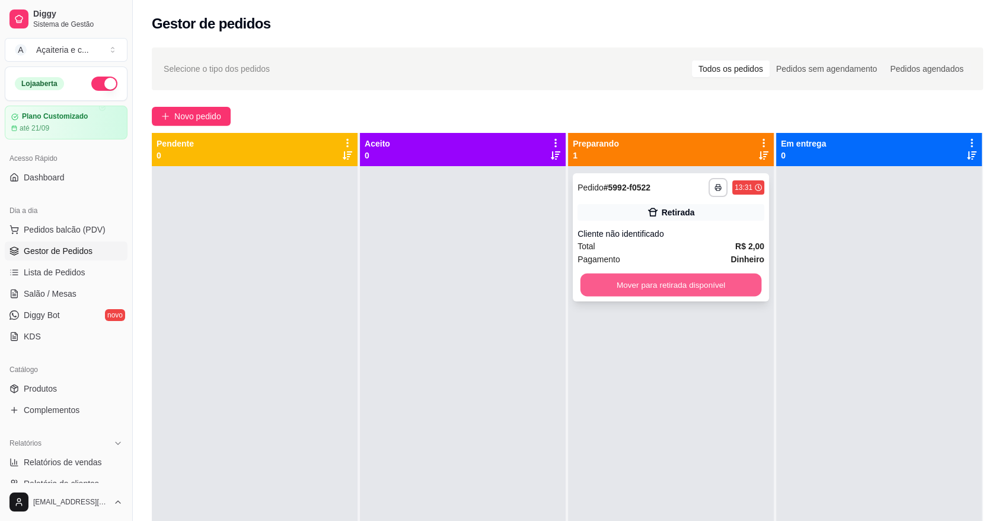
click at [704, 275] on button "Mover para retirada disponível" at bounding box center [671, 284] width 181 height 23
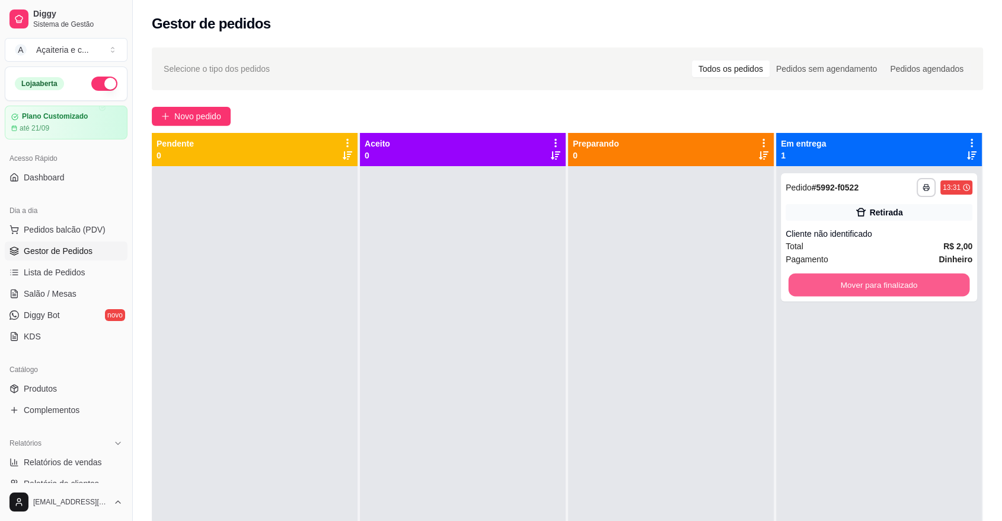
click at [841, 286] on button "Mover para finalizado" at bounding box center [879, 284] width 181 height 23
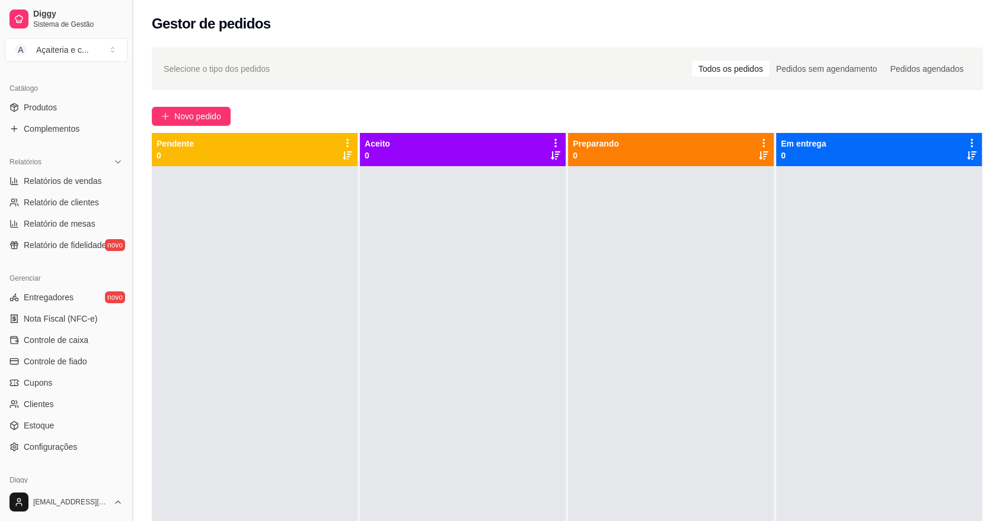
scroll to position [284, 0]
click at [52, 337] on span "Controle de caixa" at bounding box center [56, 337] width 65 height 12
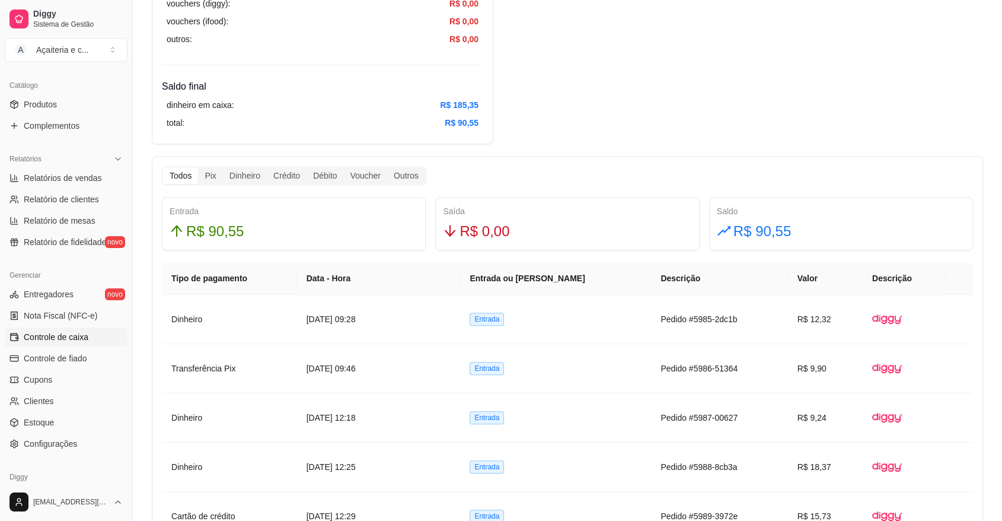
scroll to position [536, 0]
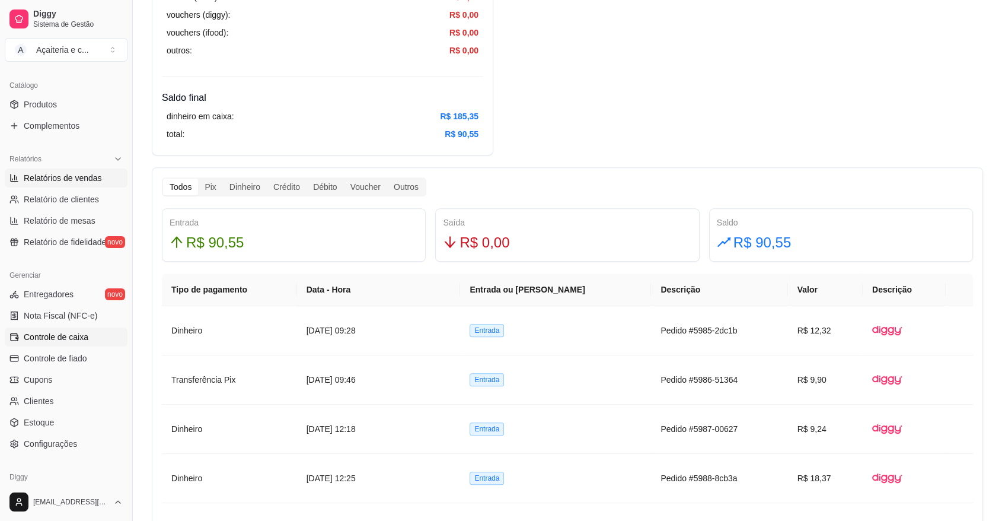
click at [84, 170] on link "Relatórios de vendas" at bounding box center [66, 177] width 123 height 19
select select "ALL"
select select "0"
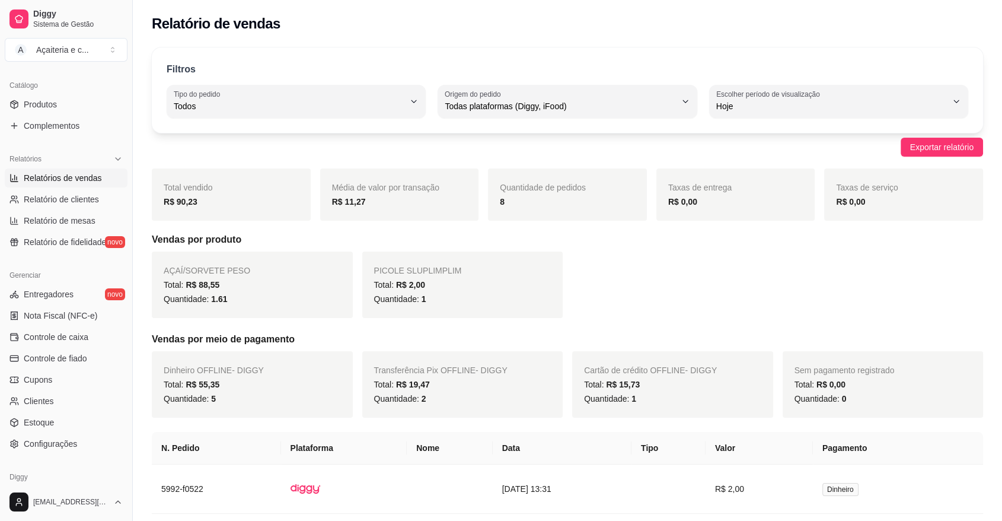
click at [126, 262] on div "Diggy Sistema de Gestão A Açaiteria e c ... Loja aberta Plano Customizado até 2…" at bounding box center [66, 260] width 132 height 521
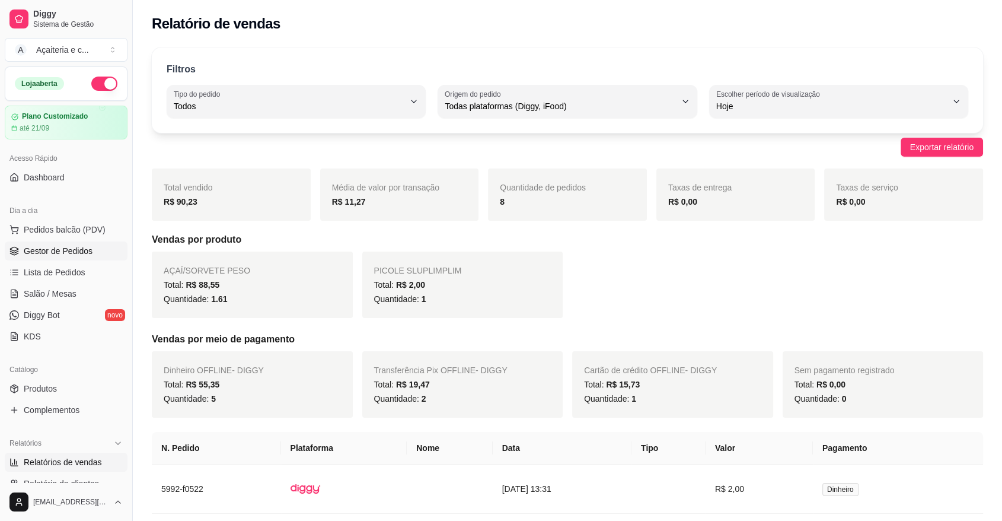
click at [28, 256] on span "Gestor de Pedidos" at bounding box center [58, 251] width 69 height 12
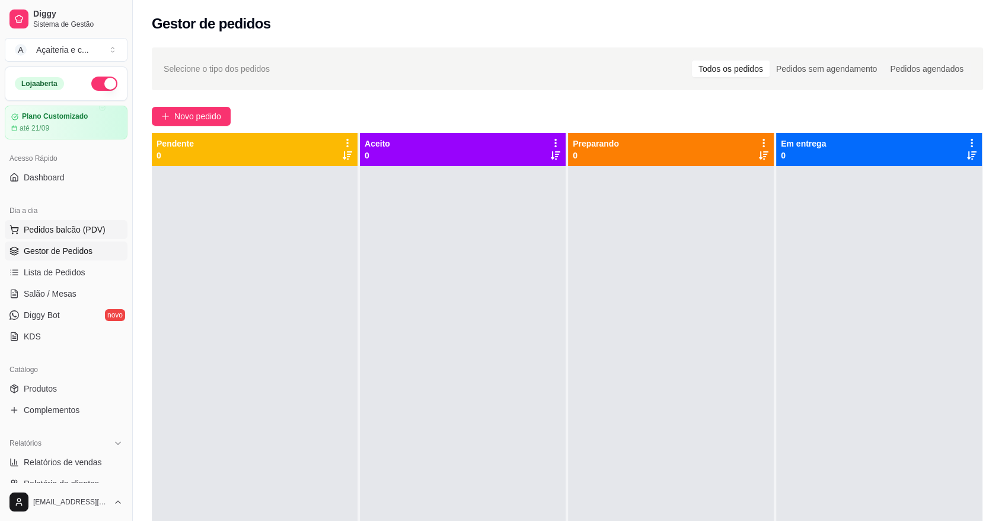
click at [62, 224] on span "Pedidos balcão (PDV)" at bounding box center [65, 230] width 82 height 12
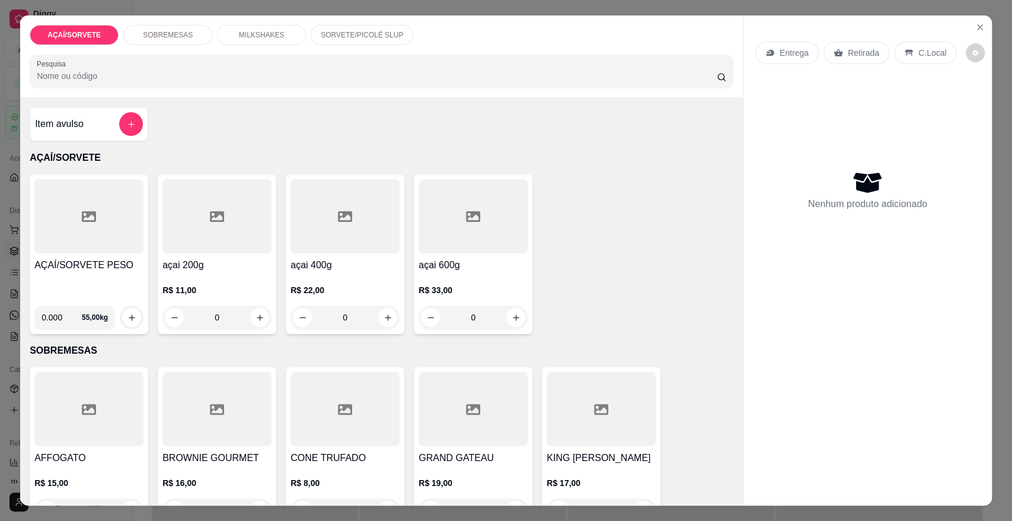
click at [347, 39] on p "SORVETE/PICOLÉ SLUP" at bounding box center [362, 34] width 82 height 9
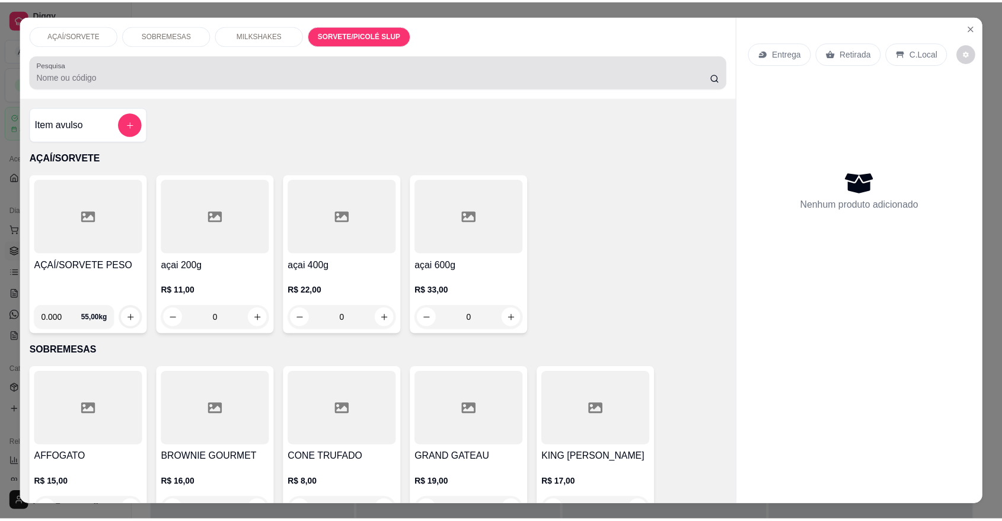
scroll to position [22, 0]
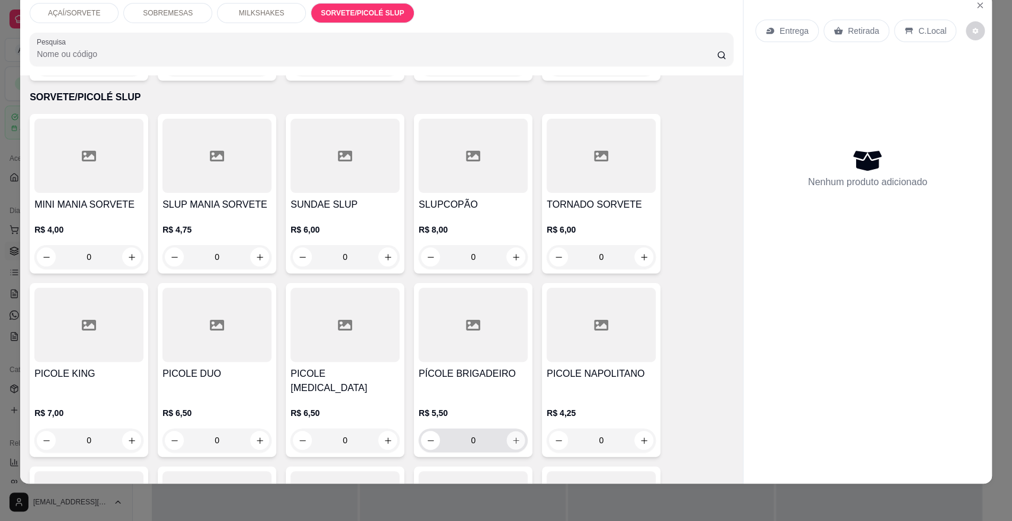
click at [507, 431] on button "increase-product-quantity" at bounding box center [516, 440] width 18 height 18
type input "1"
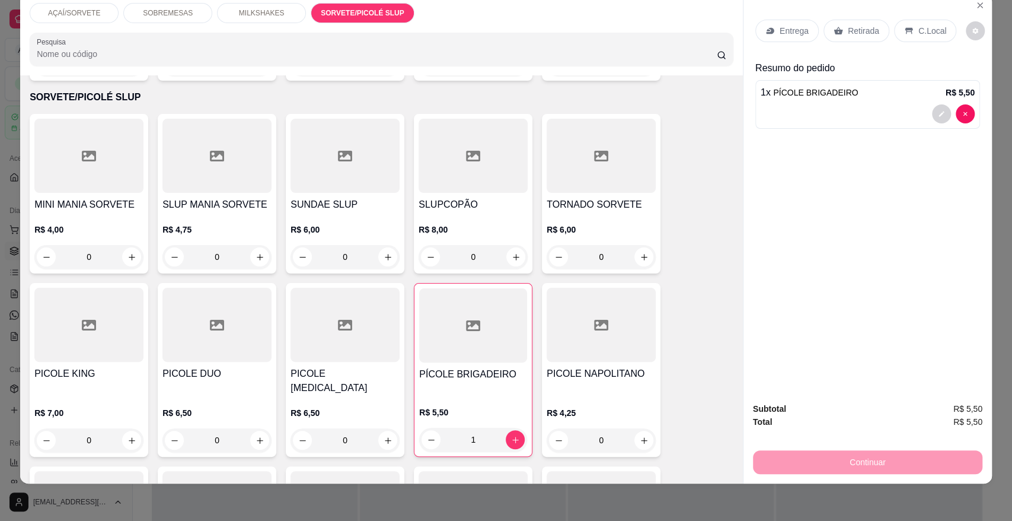
click at [855, 24] on div "Retirada" at bounding box center [857, 31] width 66 height 23
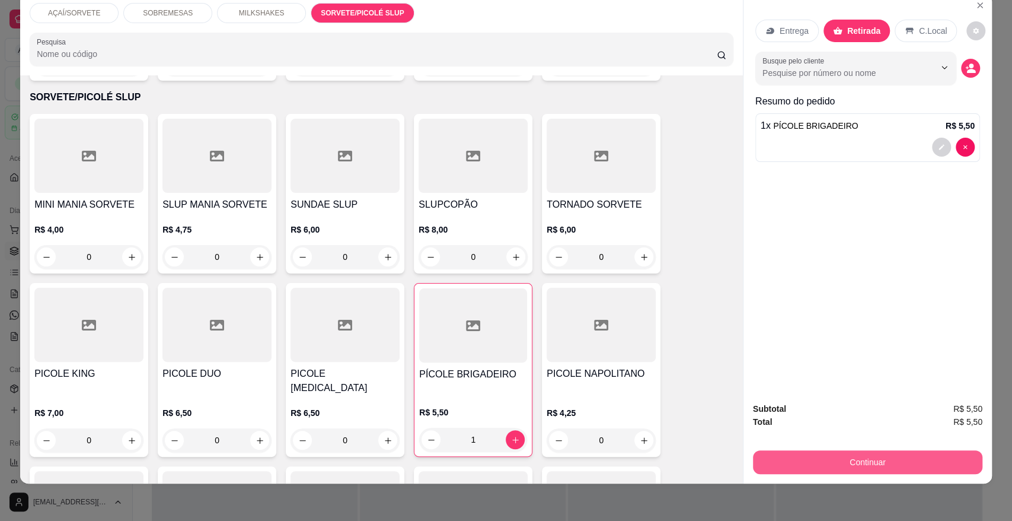
click at [812, 461] on button "Continuar" at bounding box center [868, 462] width 230 height 24
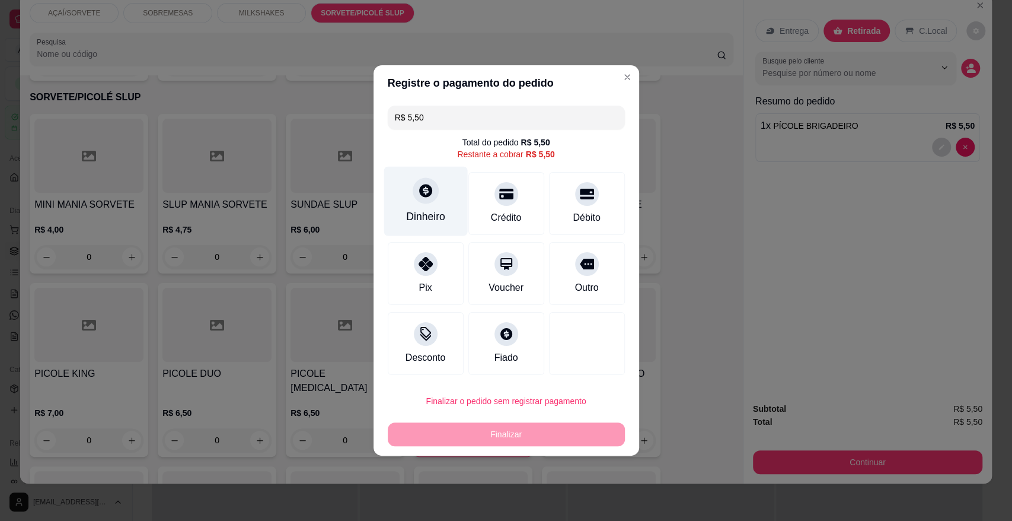
click at [445, 184] on div "Dinheiro" at bounding box center [426, 201] width 84 height 69
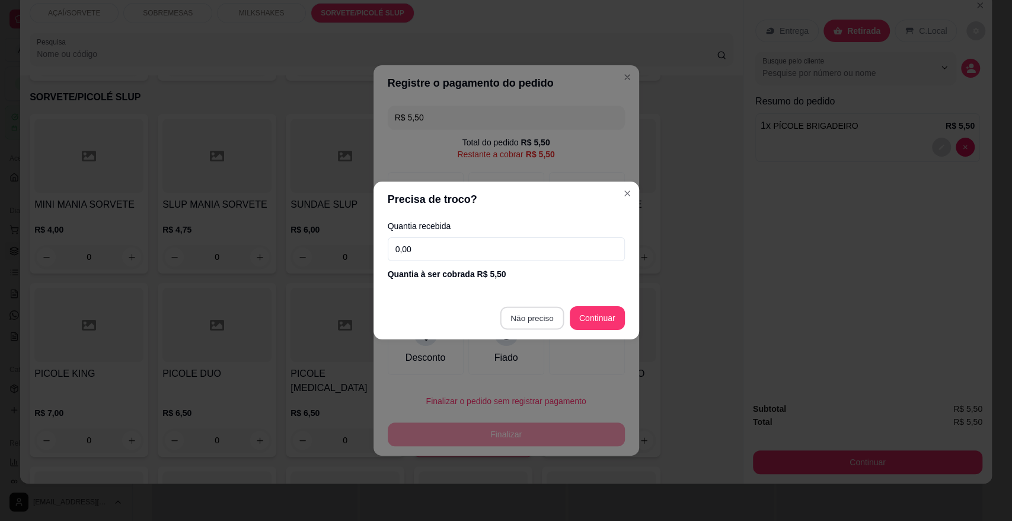
type input "R$ 0,00"
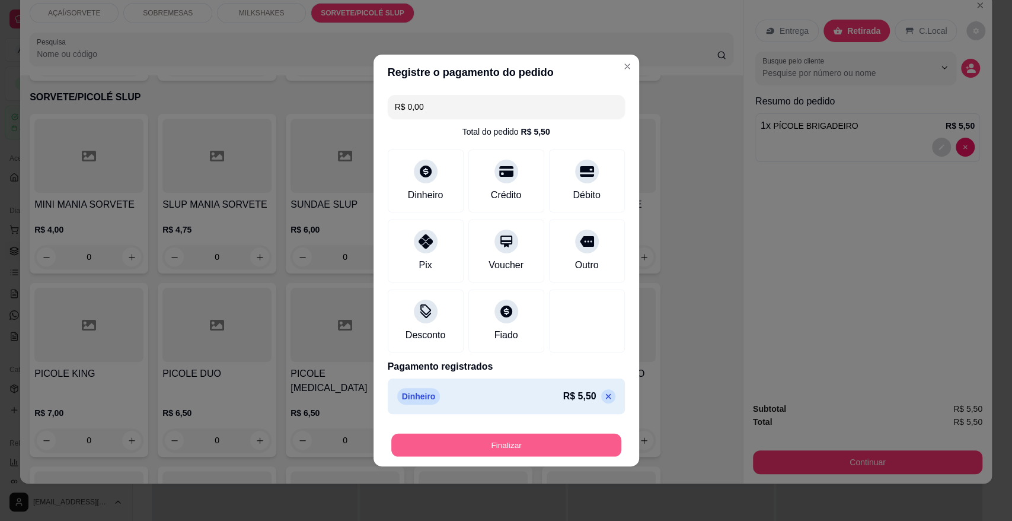
click at [579, 440] on button "Finalizar" at bounding box center [506, 445] width 230 height 23
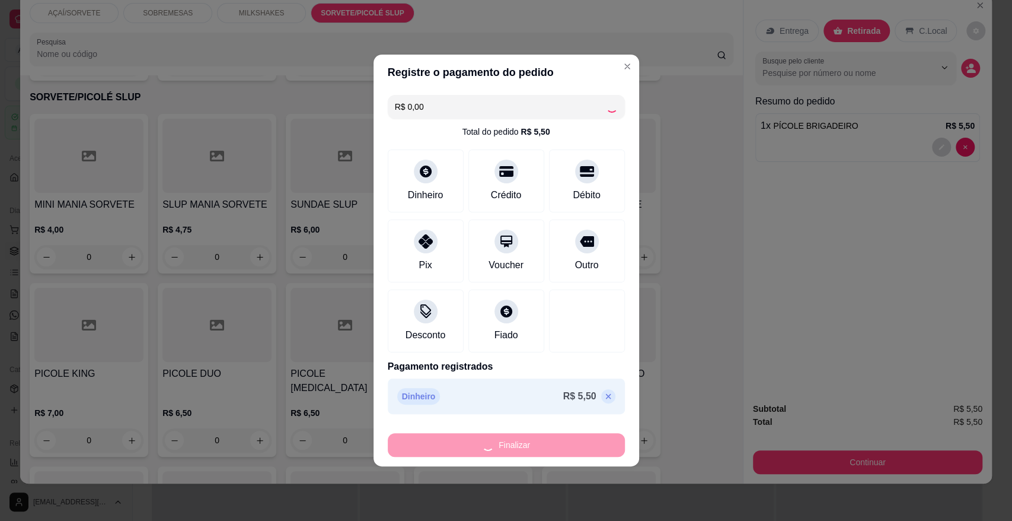
type input "0"
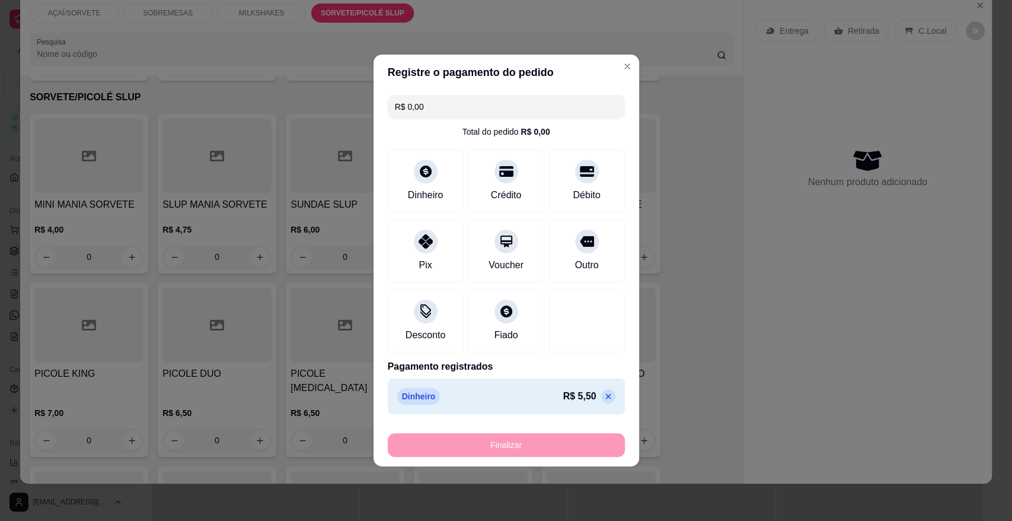
type input "-R$ 5,50"
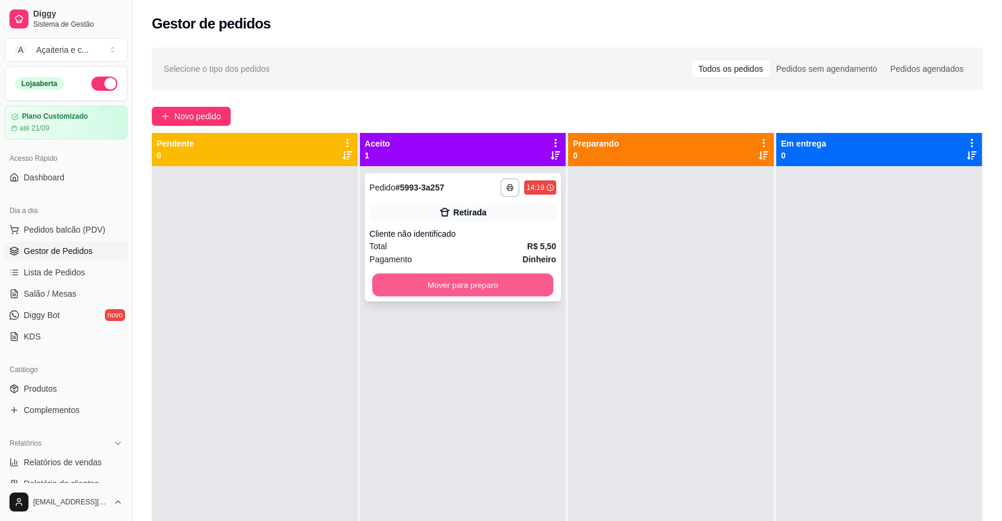
click at [456, 282] on button "Mover para preparo" at bounding box center [462, 284] width 181 height 23
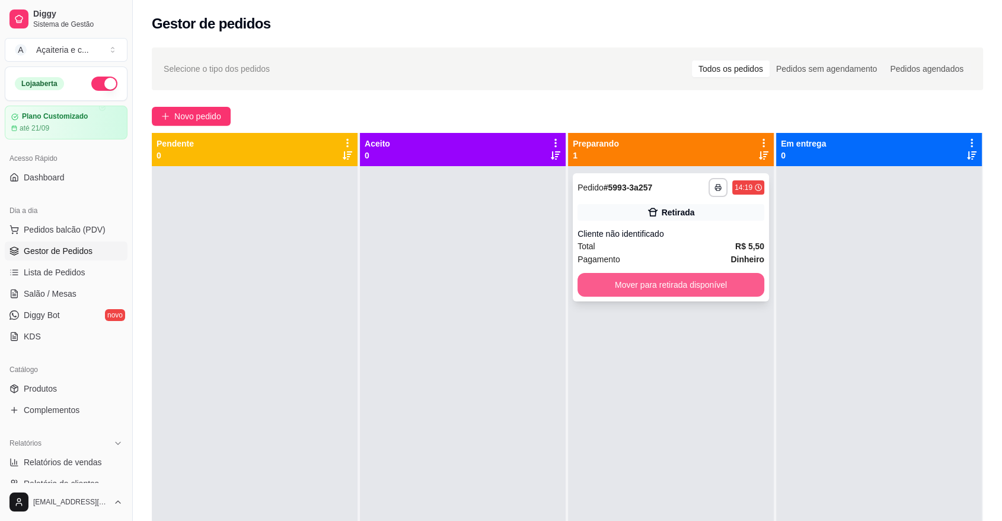
click at [682, 290] on button "Mover para retirada disponível" at bounding box center [671, 285] width 187 height 24
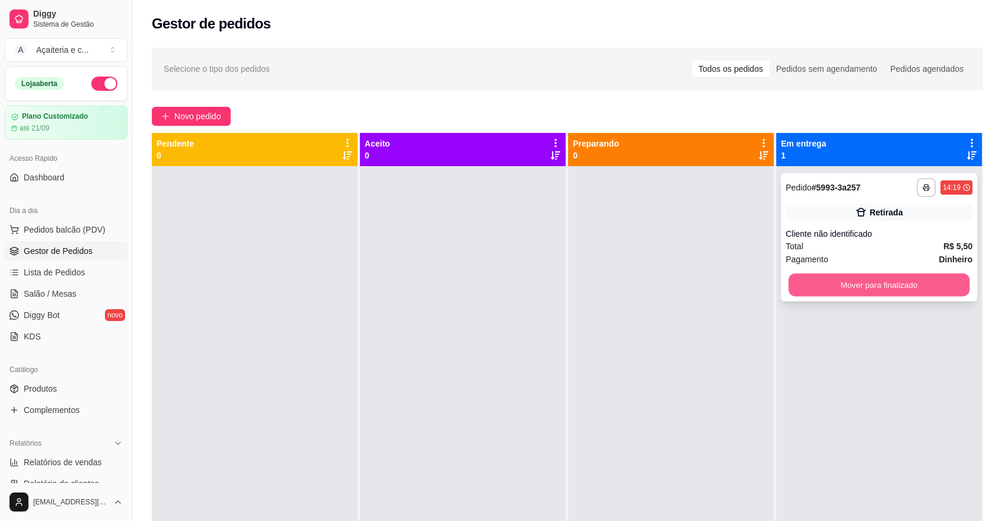
click at [843, 282] on button "Mover para finalizado" at bounding box center [879, 284] width 181 height 23
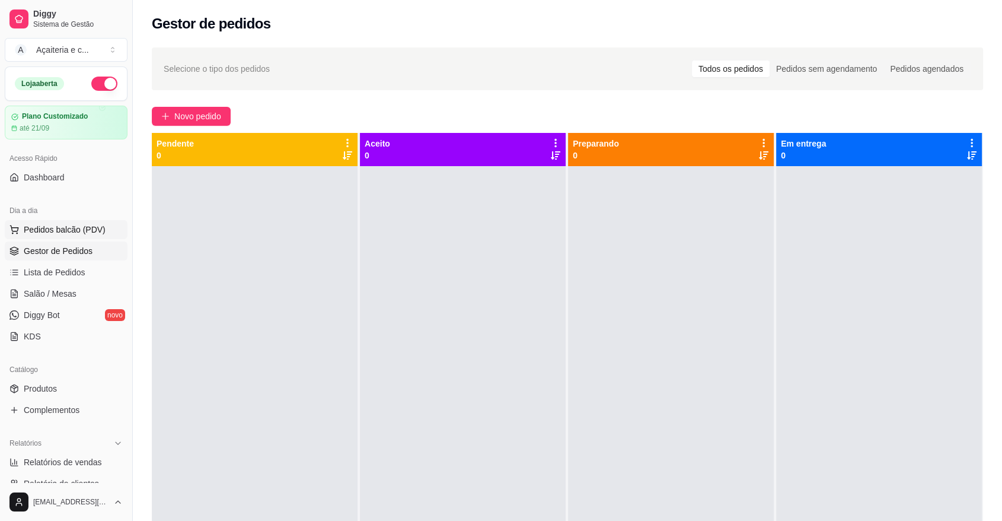
click at [77, 235] on span "Pedidos balcão (PDV)" at bounding box center [65, 230] width 82 height 12
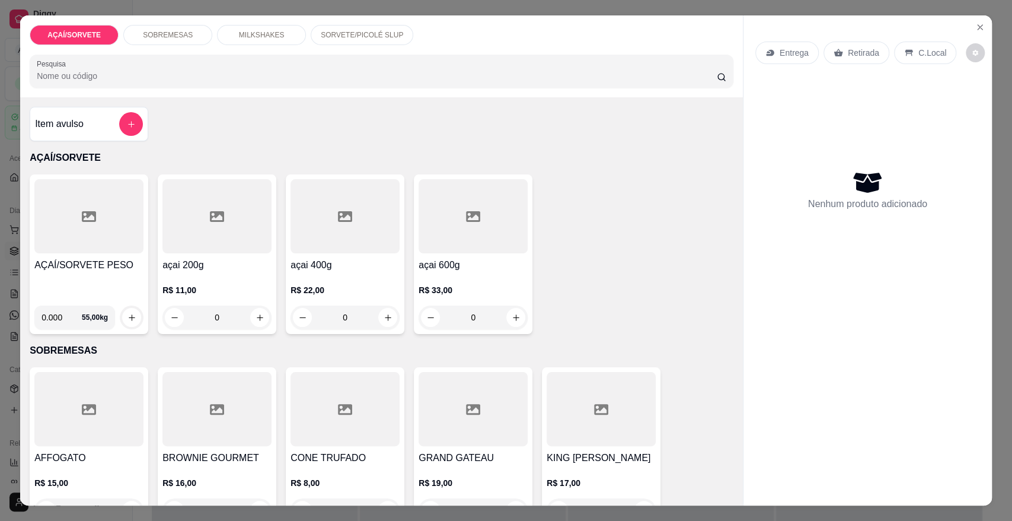
click at [98, 295] on div "AÇAÍ/SORVETE PESO" at bounding box center [88, 277] width 109 height 38
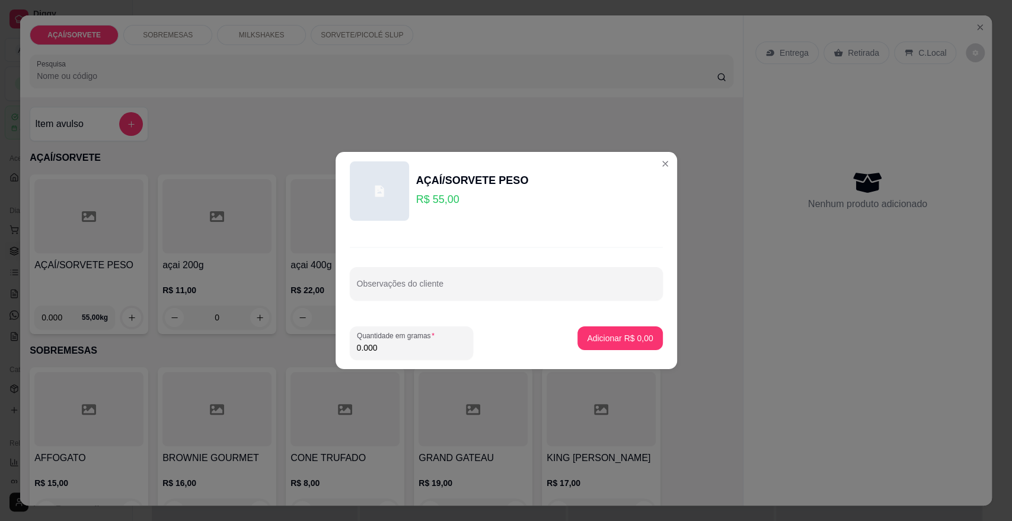
click at [422, 348] on input "0.000" at bounding box center [411, 348] width 109 height 12
type input "0.082"
click at [604, 340] on p "Adicionar R$ 4,51" at bounding box center [620, 338] width 66 height 12
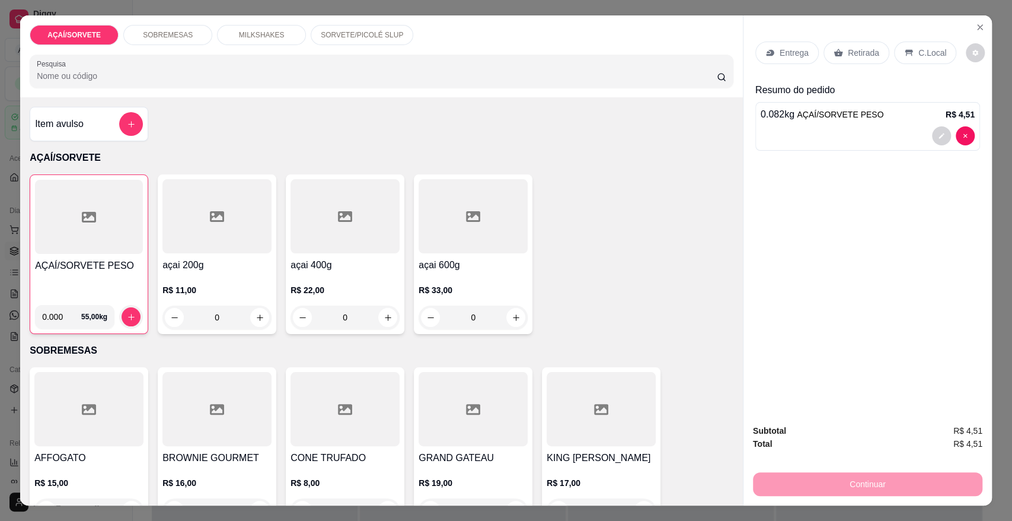
click at [864, 51] on p "Retirada" at bounding box center [863, 53] width 31 height 12
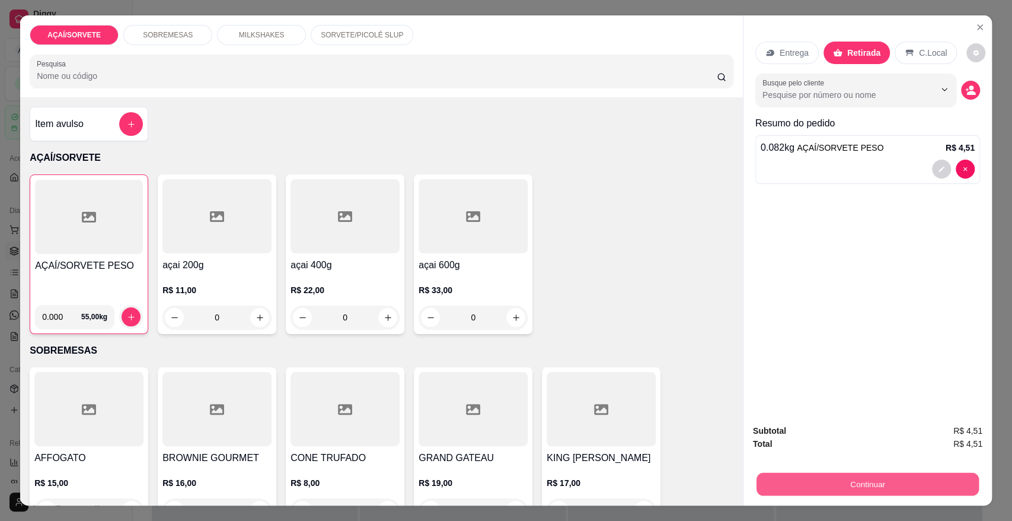
click at [883, 476] on button "Continuar" at bounding box center [868, 483] width 222 height 23
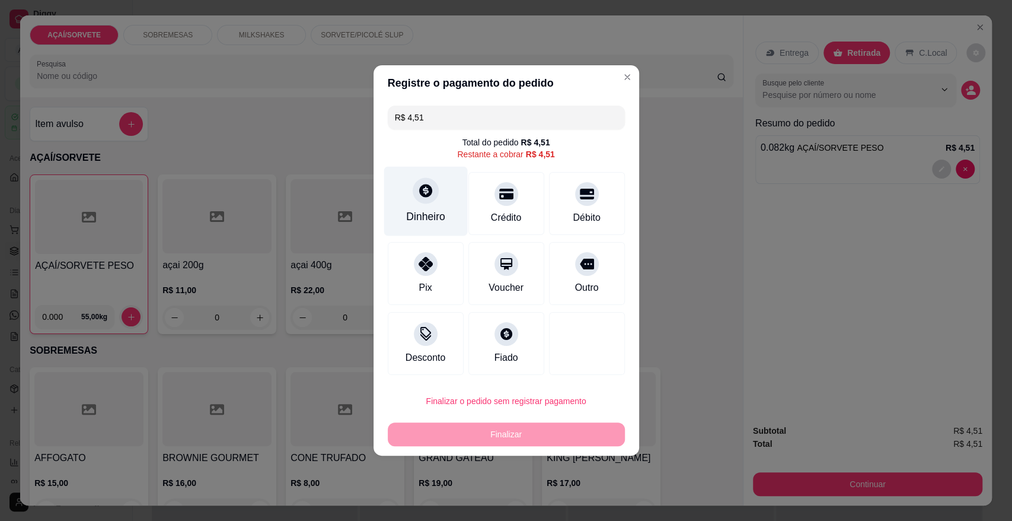
click at [438, 199] on div "Dinheiro" at bounding box center [426, 201] width 84 height 69
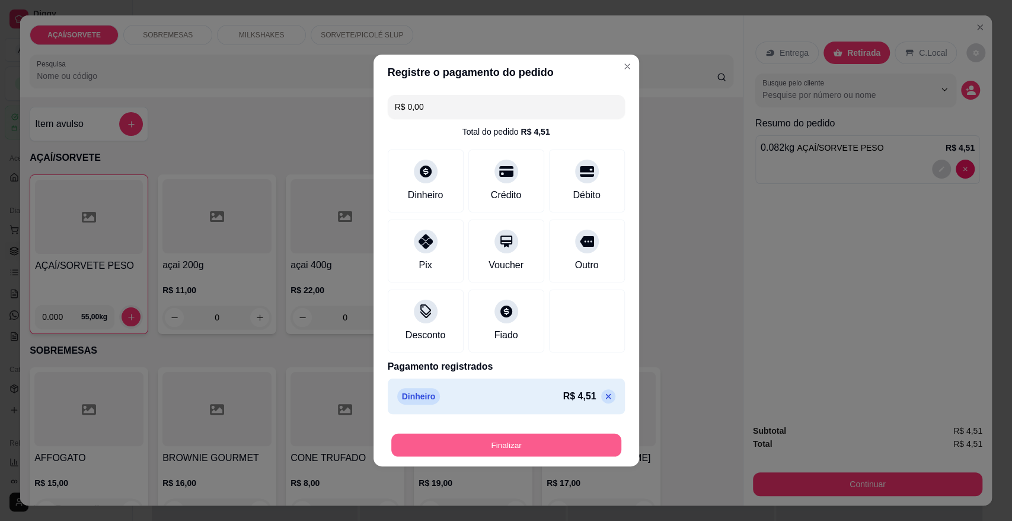
click at [530, 439] on button "Finalizar" at bounding box center [506, 445] width 230 height 23
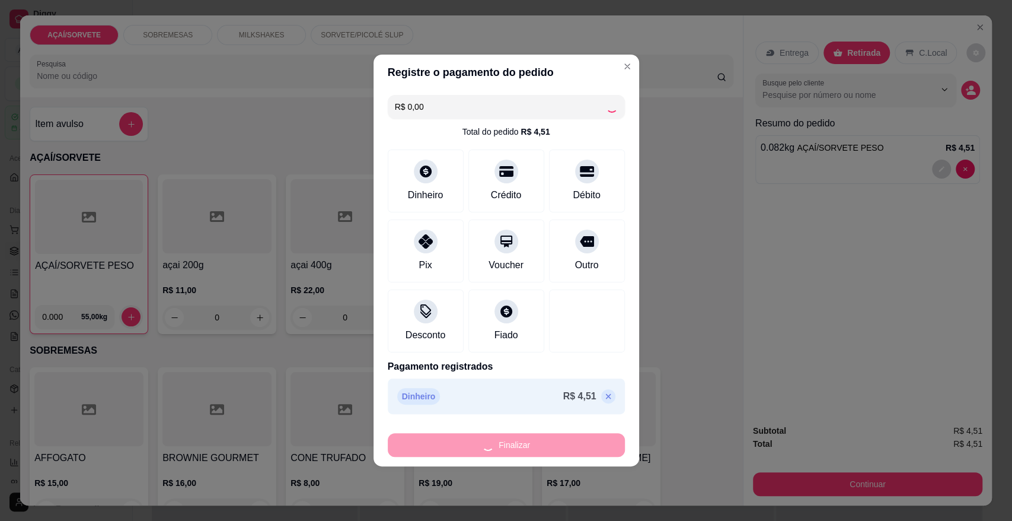
type input "-R$ 4,51"
